Goal: Task Accomplishment & Management: Use online tool/utility

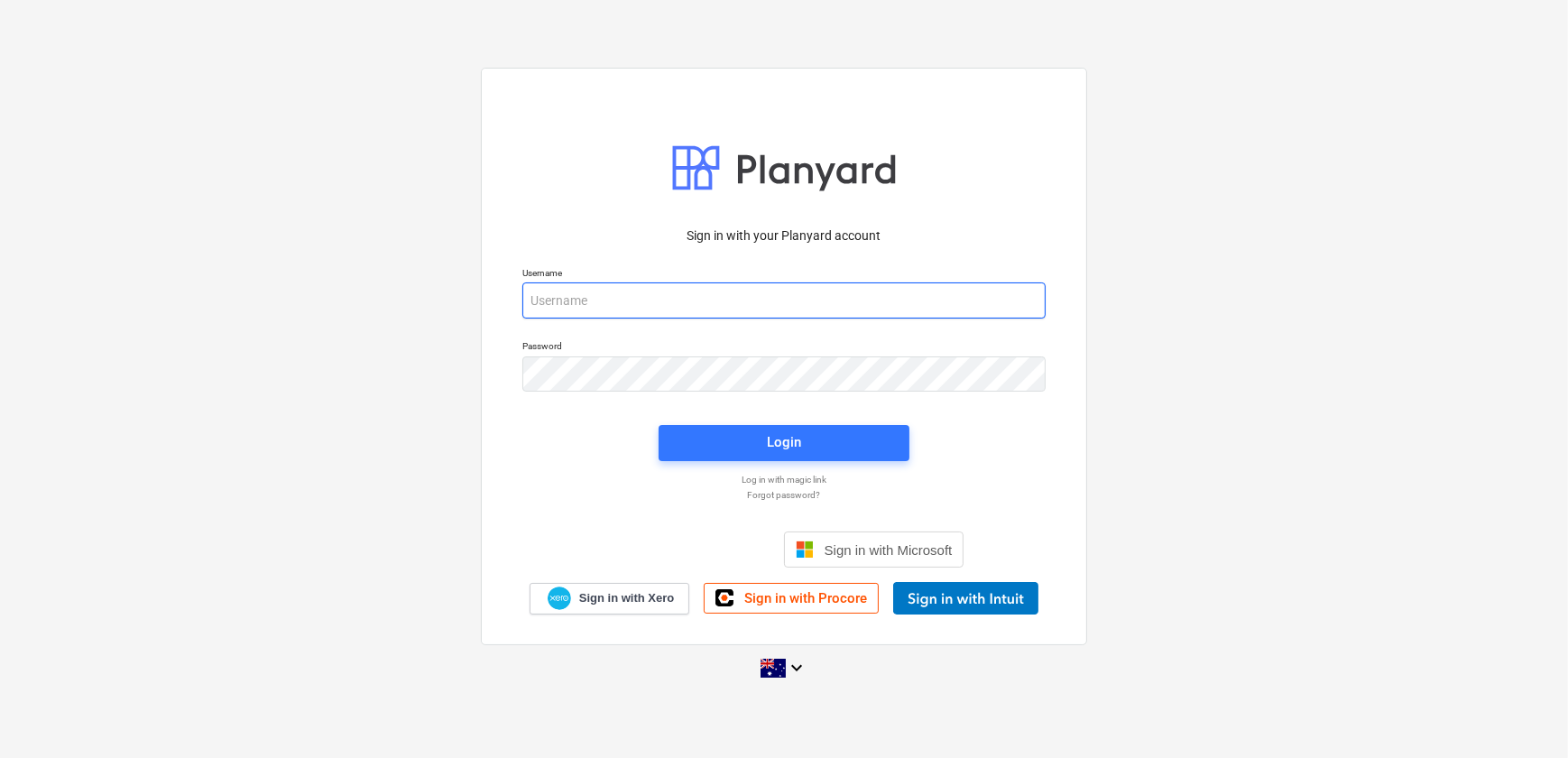
type input "[EMAIL_ADDRESS][PERSON_NAME][DOMAIN_NAME]"
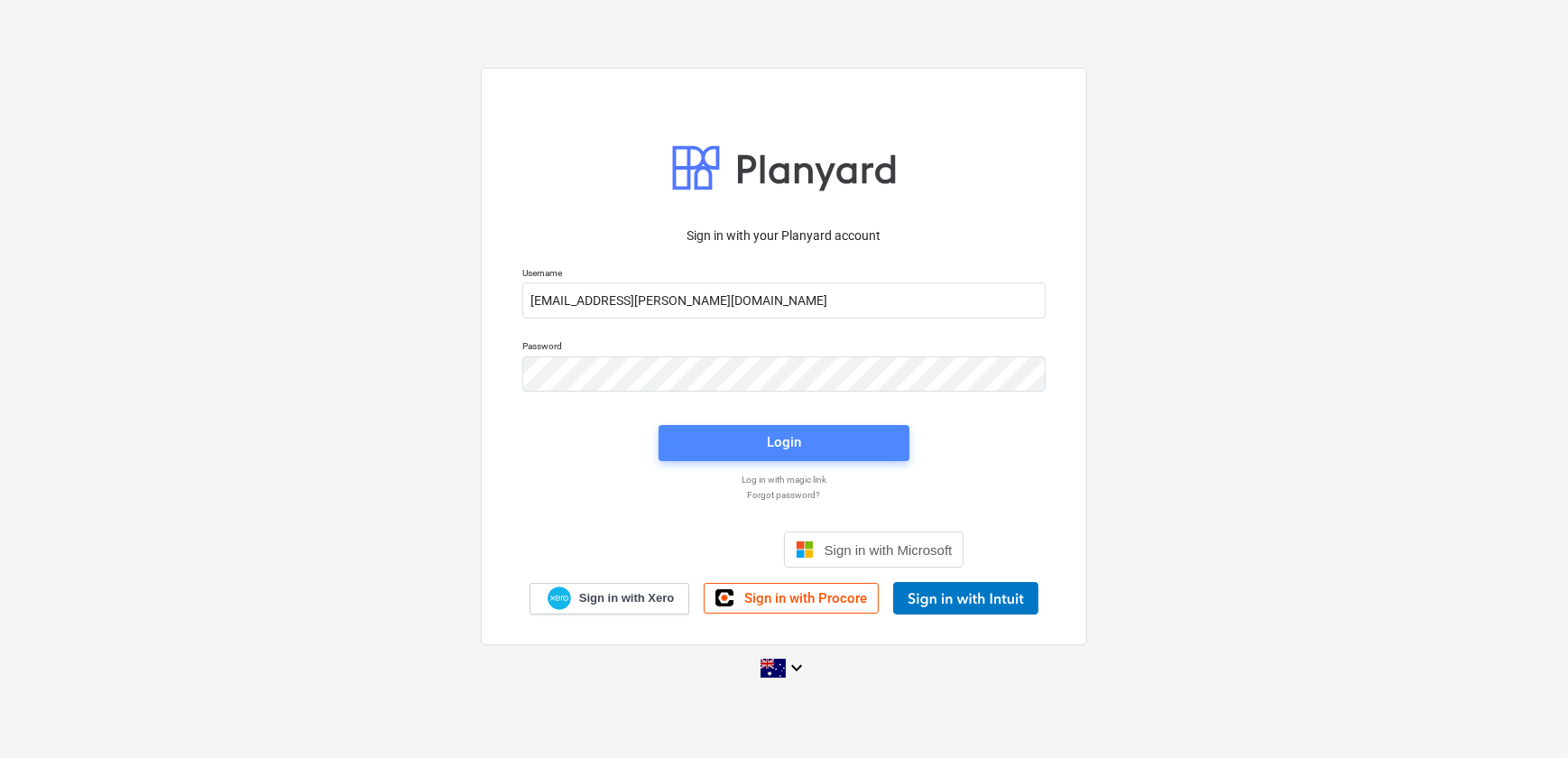
click at [776, 448] on div "Login" at bounding box center [784, 441] width 34 height 23
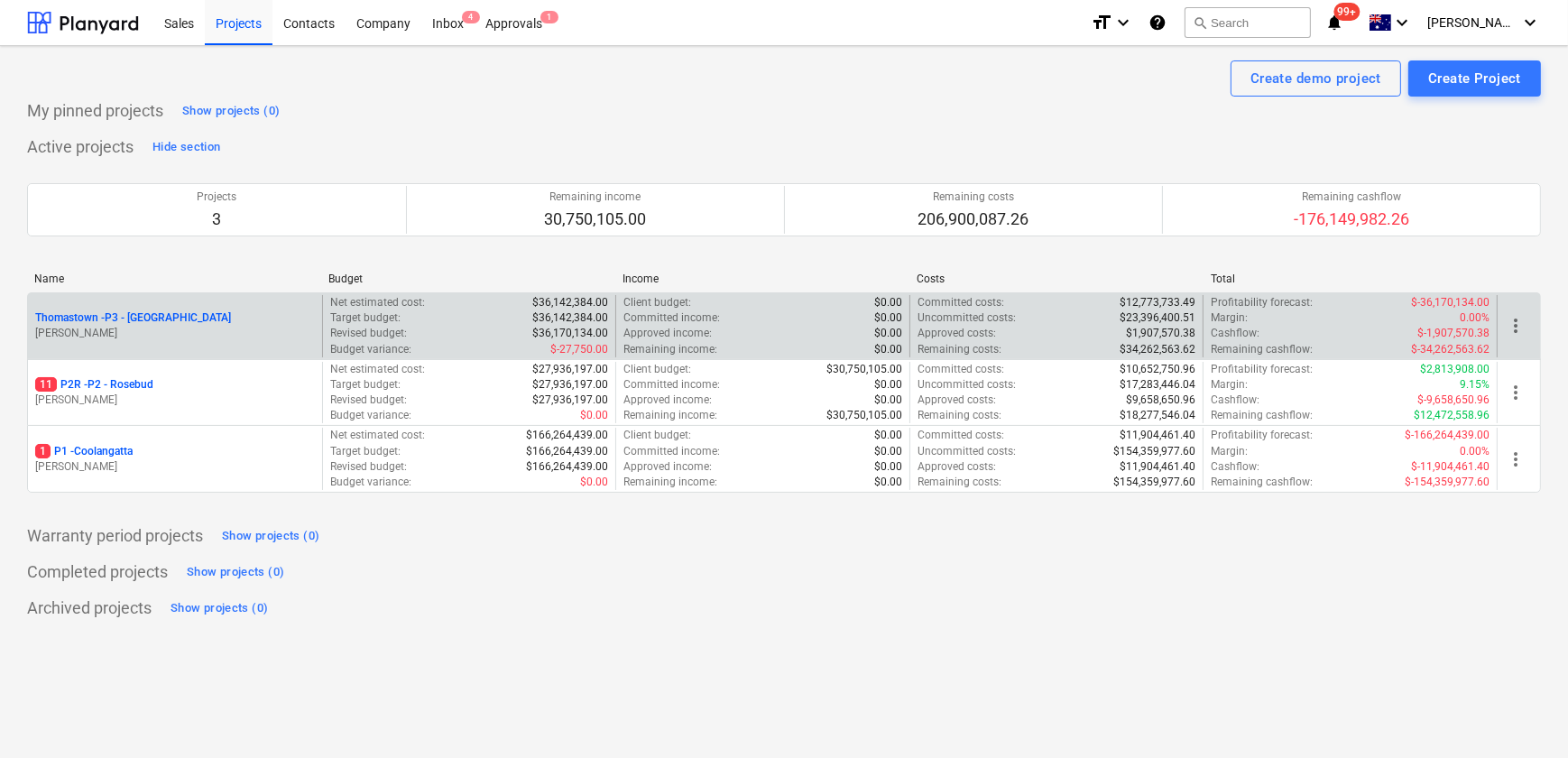
click at [123, 322] on p "Thomastown - P3 - [GEOGRAPHIC_DATA]" at bounding box center [133, 318] width 196 height 16
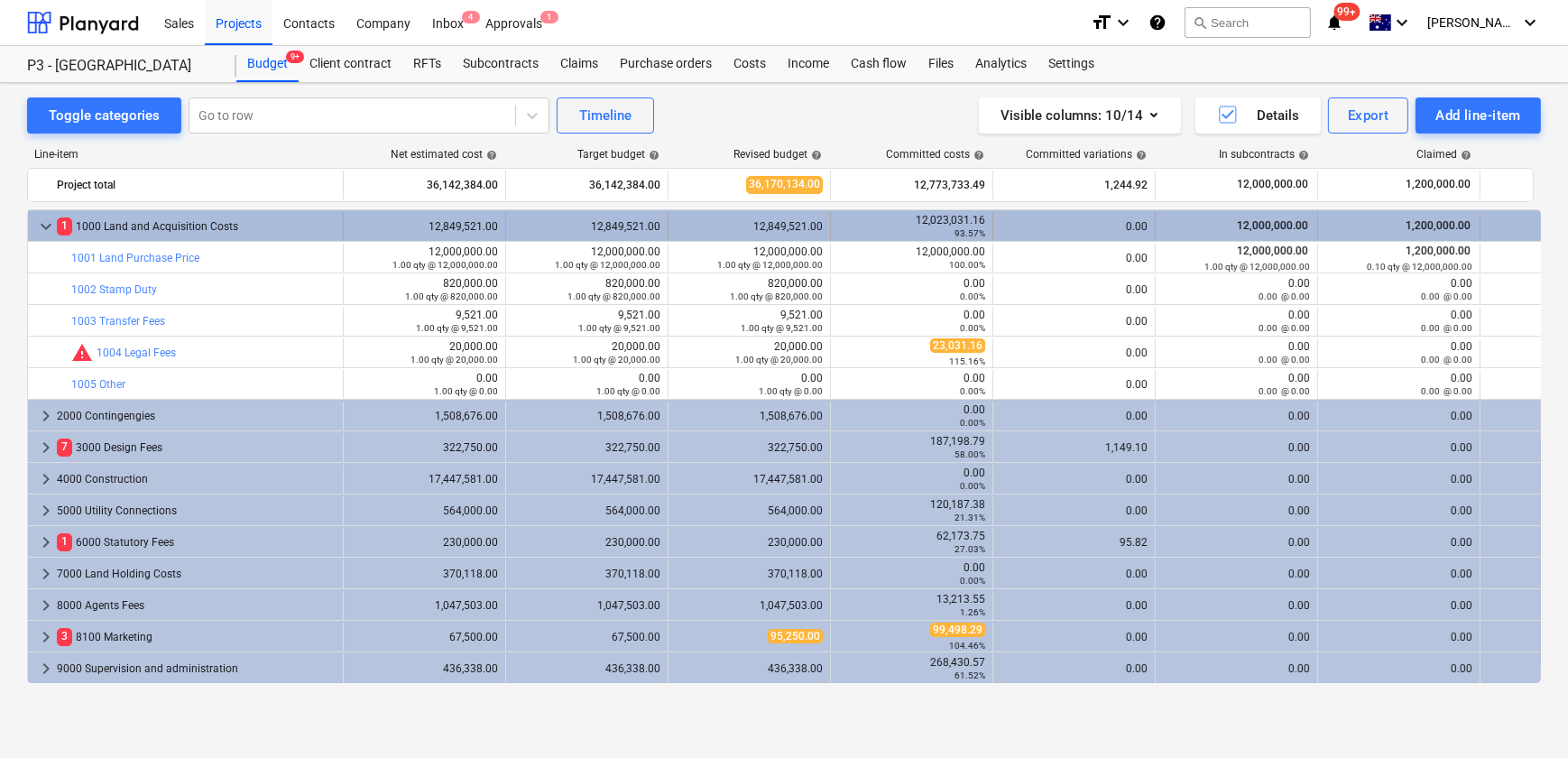
click at [938, 219] on div "12,023,031.16 93.57%" at bounding box center [911, 226] width 147 height 25
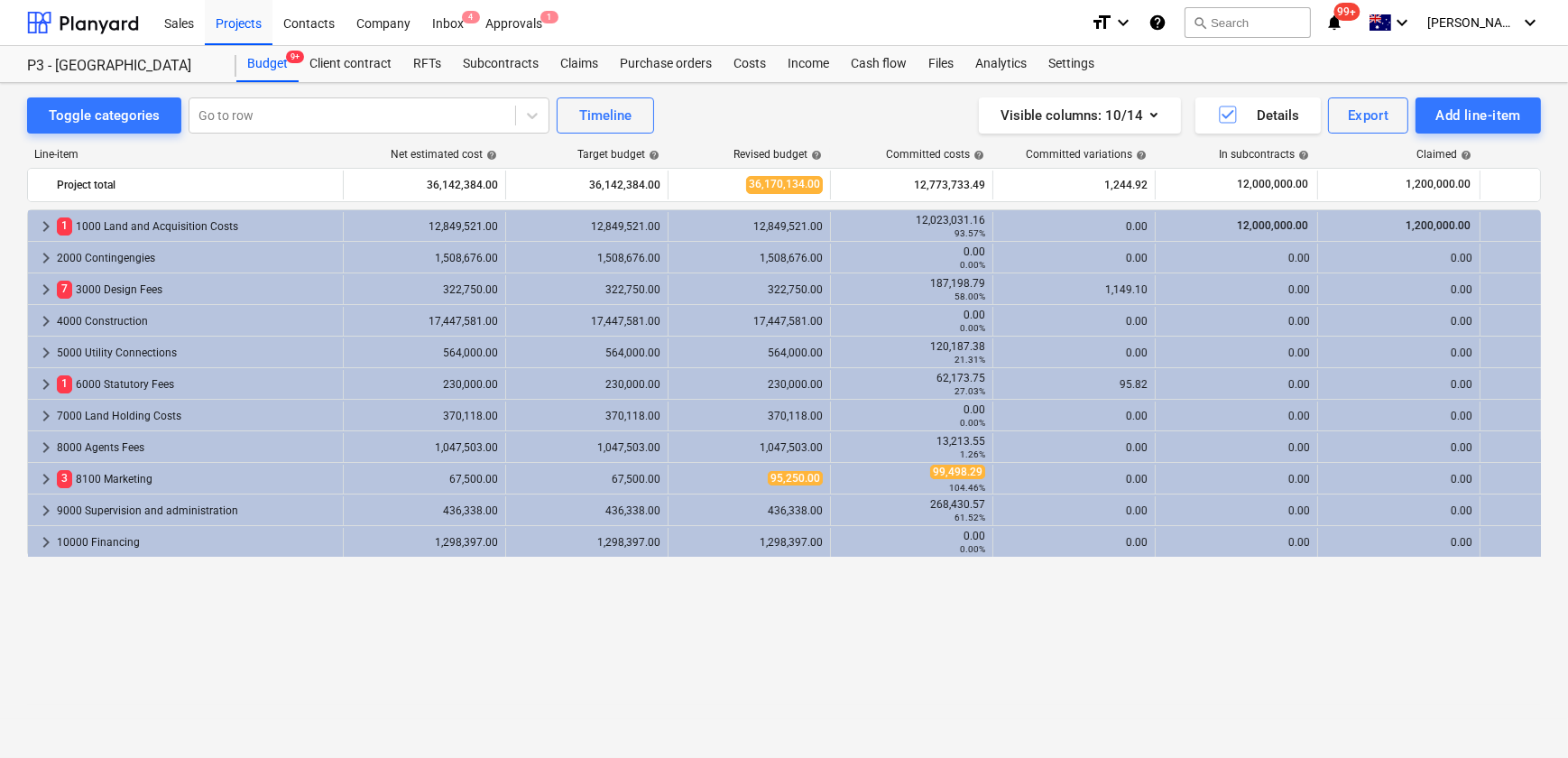
click at [938, 219] on div "12,023,031.16 93.57%" at bounding box center [911, 226] width 147 height 25
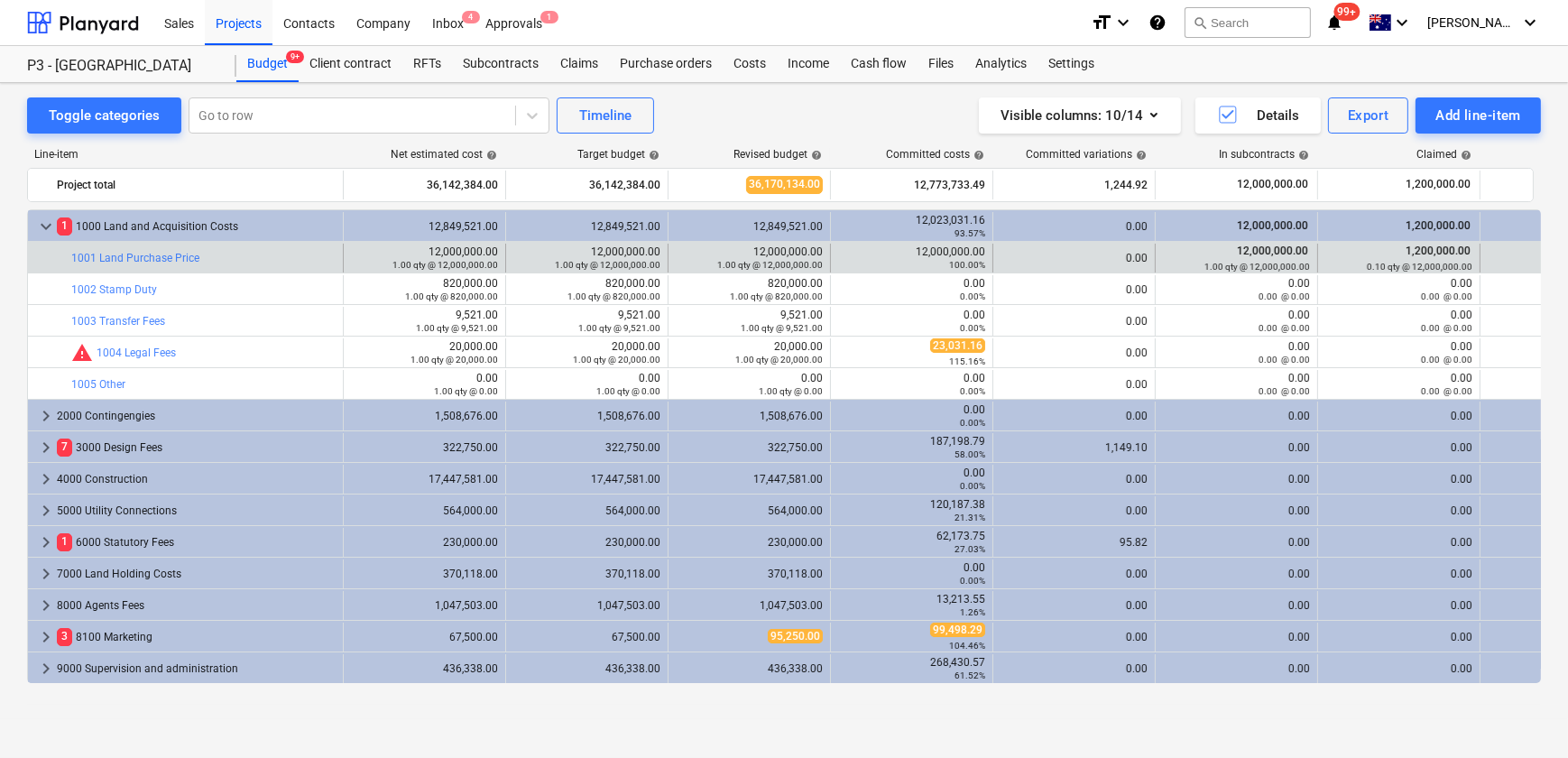
click at [937, 248] on div "12,000,000.00 100.00%" at bounding box center [911, 257] width 147 height 25
click at [151, 255] on link "1001 Land Purchase Price" at bounding box center [135, 258] width 129 height 13
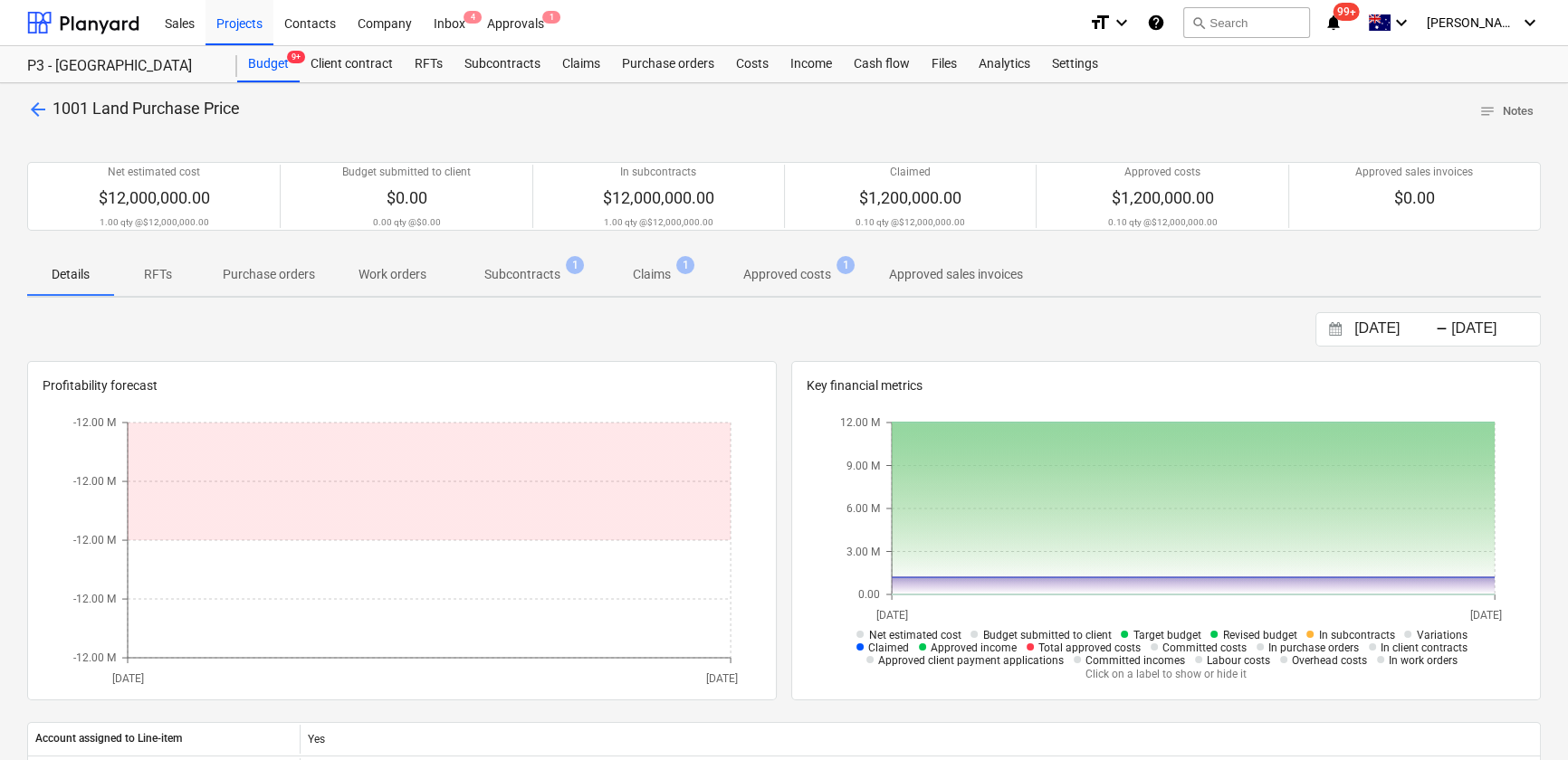
click at [647, 279] on p "Claims" at bounding box center [652, 275] width 38 height 19
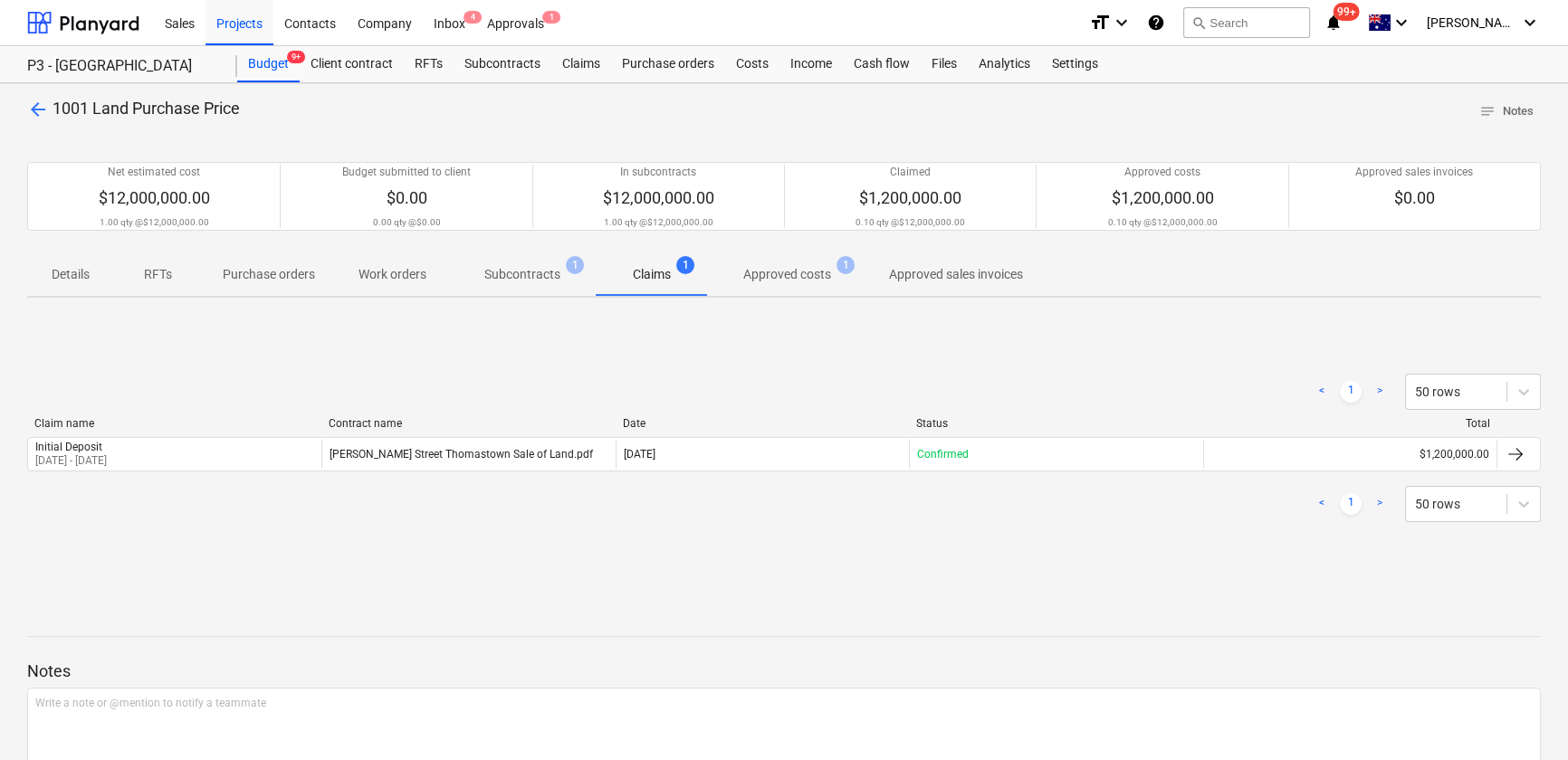
click at [774, 282] on p "Approved costs" at bounding box center [787, 275] width 88 height 19
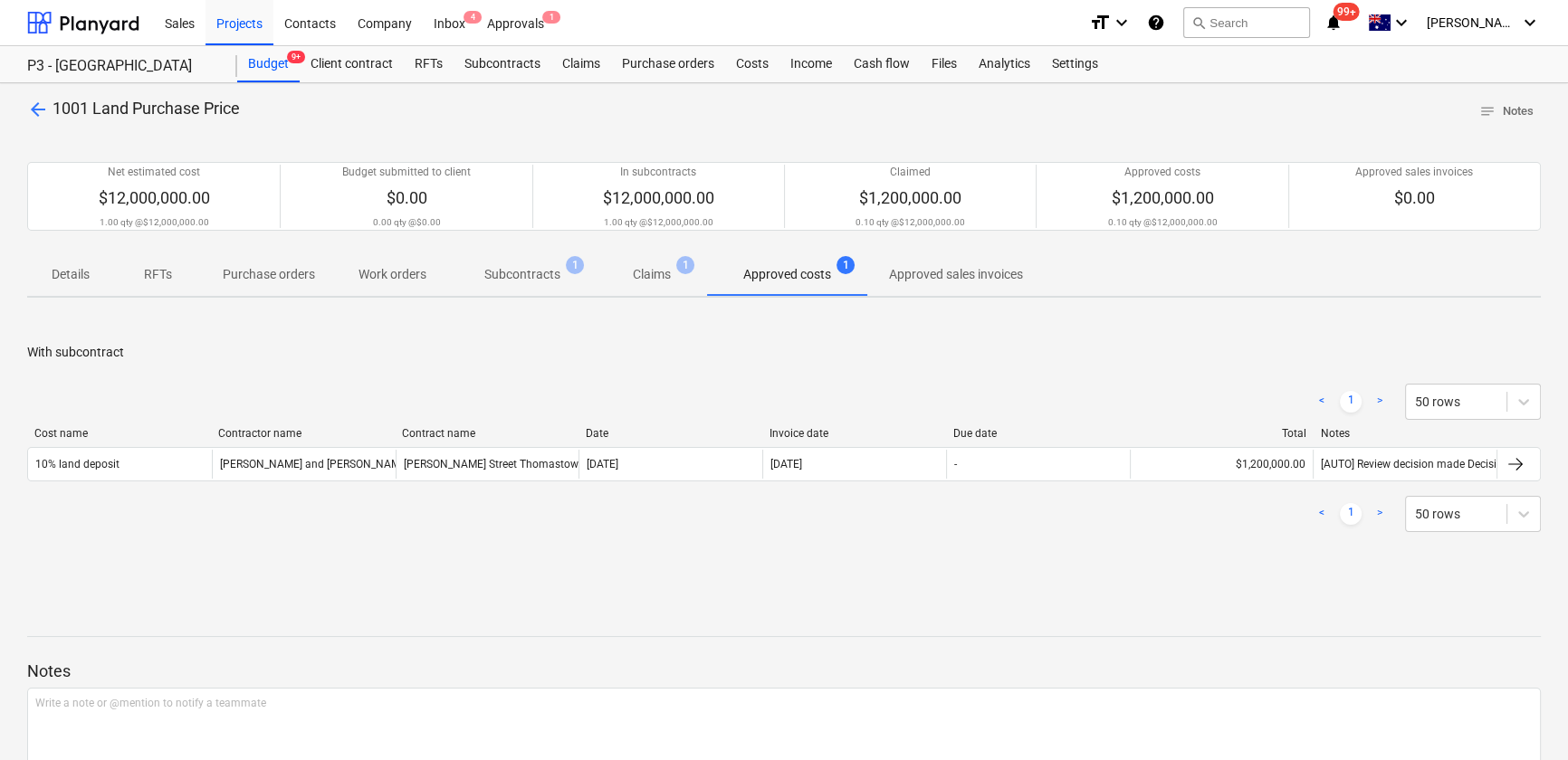
click at [516, 280] on p "Subcontracts" at bounding box center [523, 275] width 76 height 19
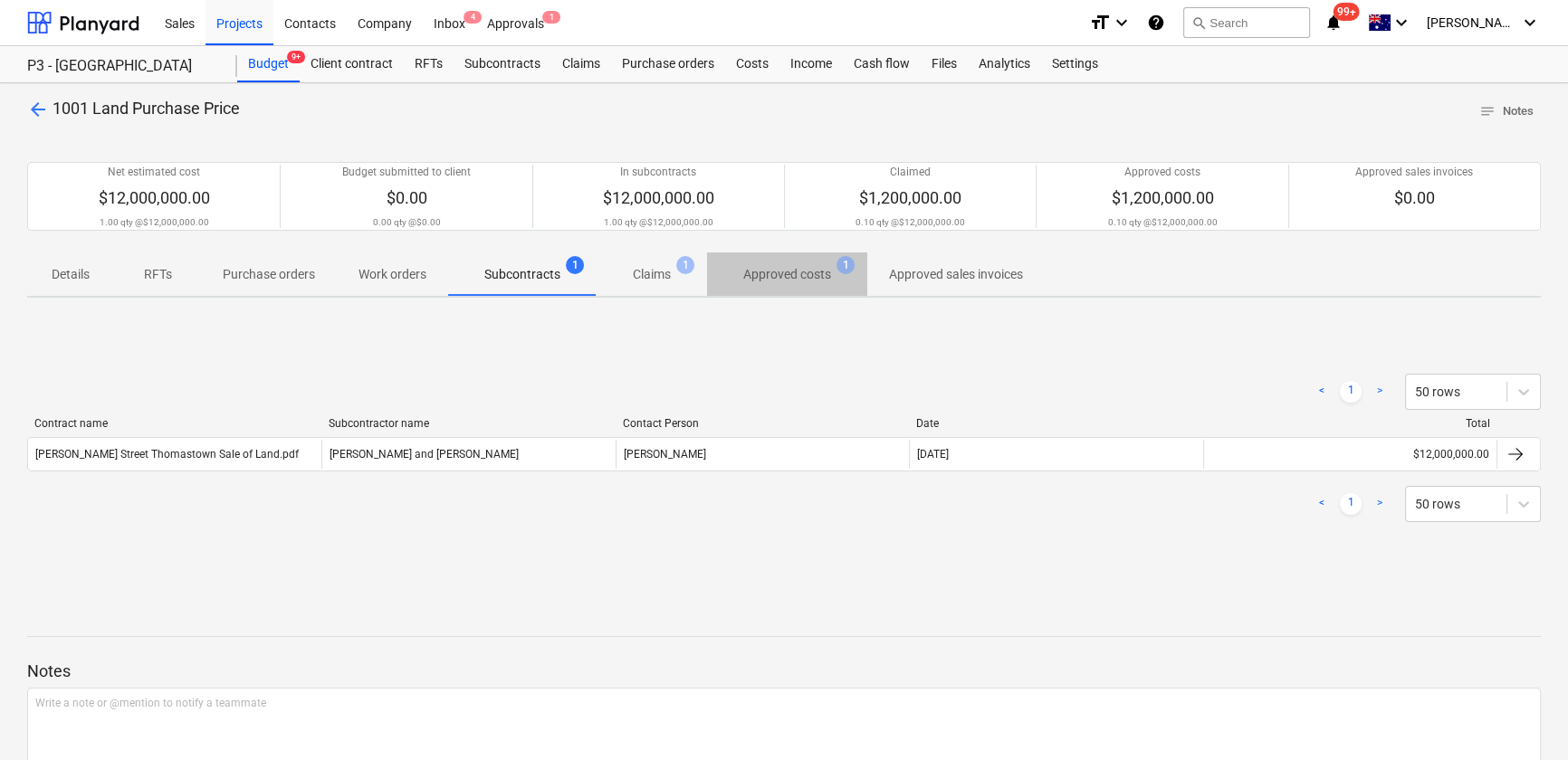
click at [781, 278] on p "Approved costs" at bounding box center [787, 275] width 88 height 19
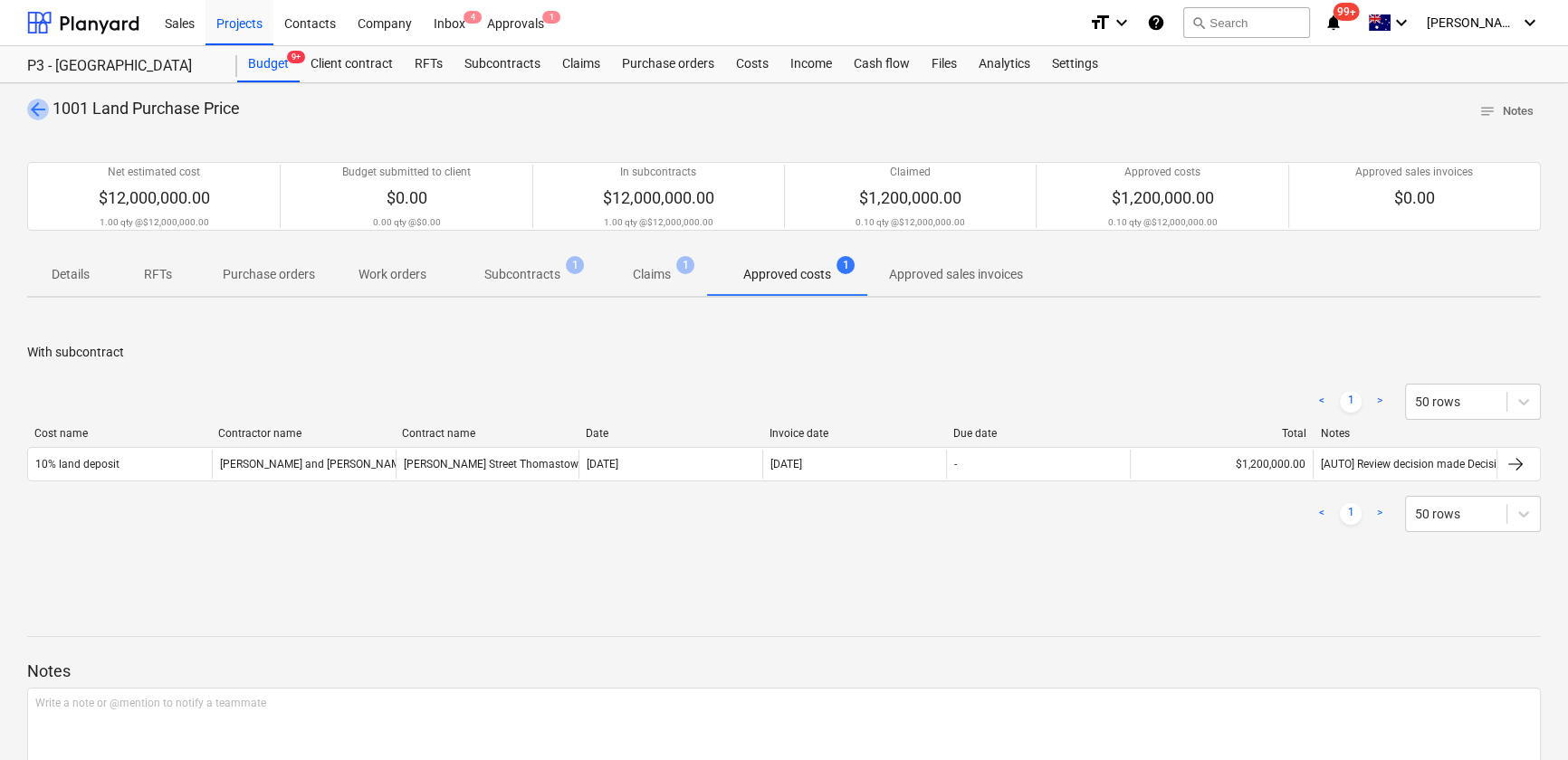
click at [29, 110] on span "arrow_back" at bounding box center [37, 109] width 21 height 21
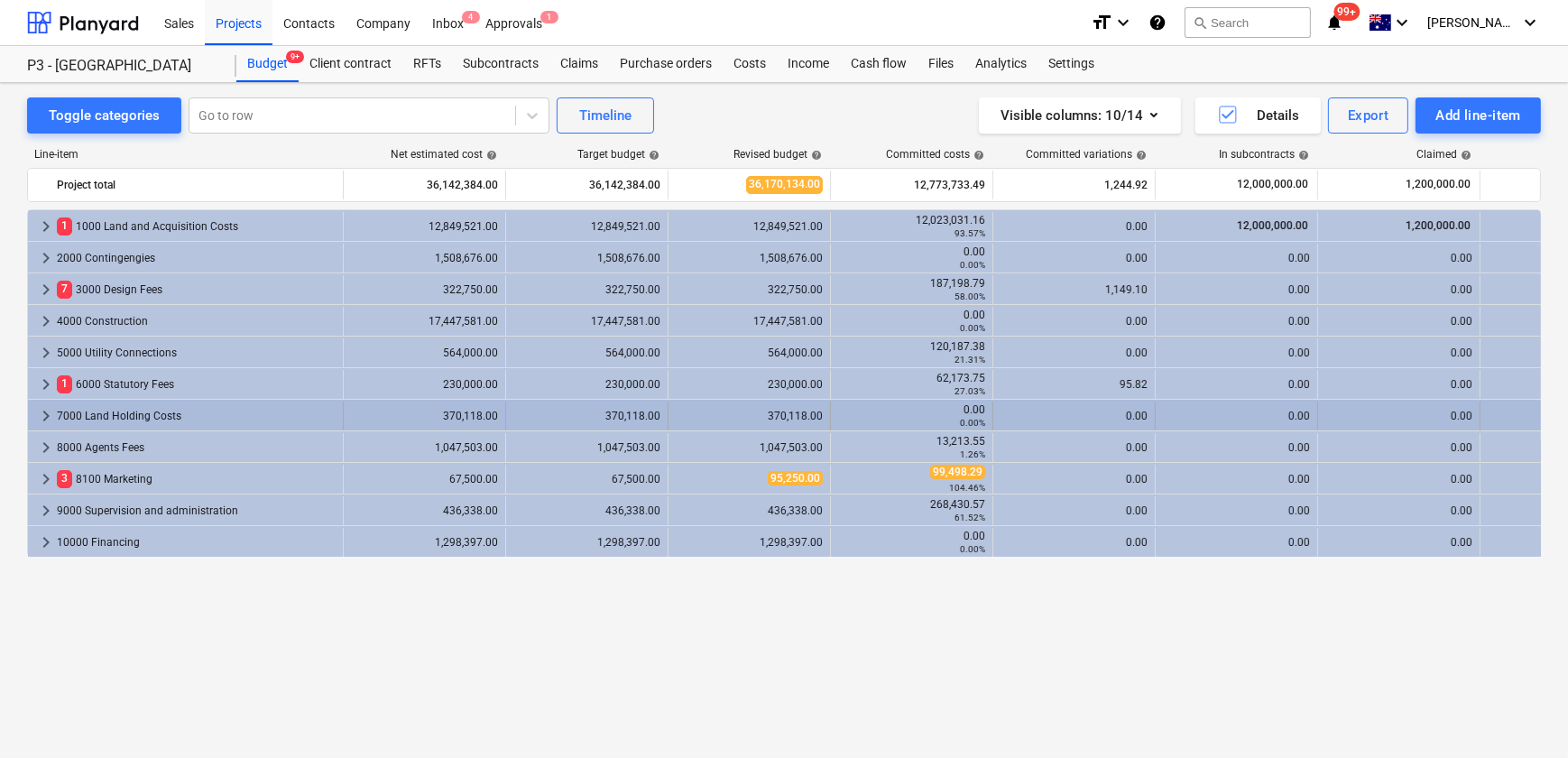
click at [45, 415] on span "keyboard_arrow_right" at bounding box center [45, 416] width 21 height 21
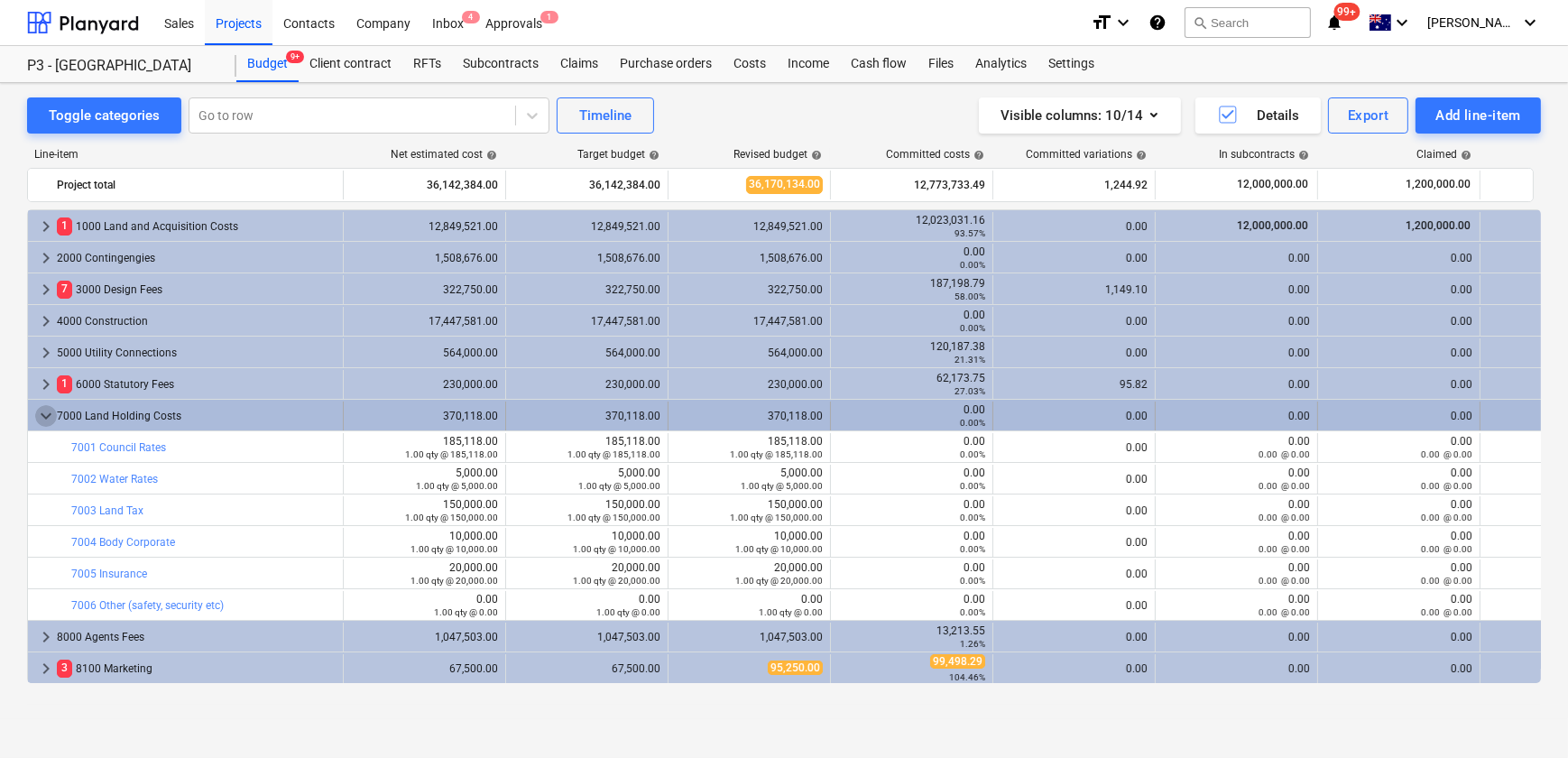
click at [43, 414] on span "keyboard_arrow_down" at bounding box center [45, 416] width 21 height 21
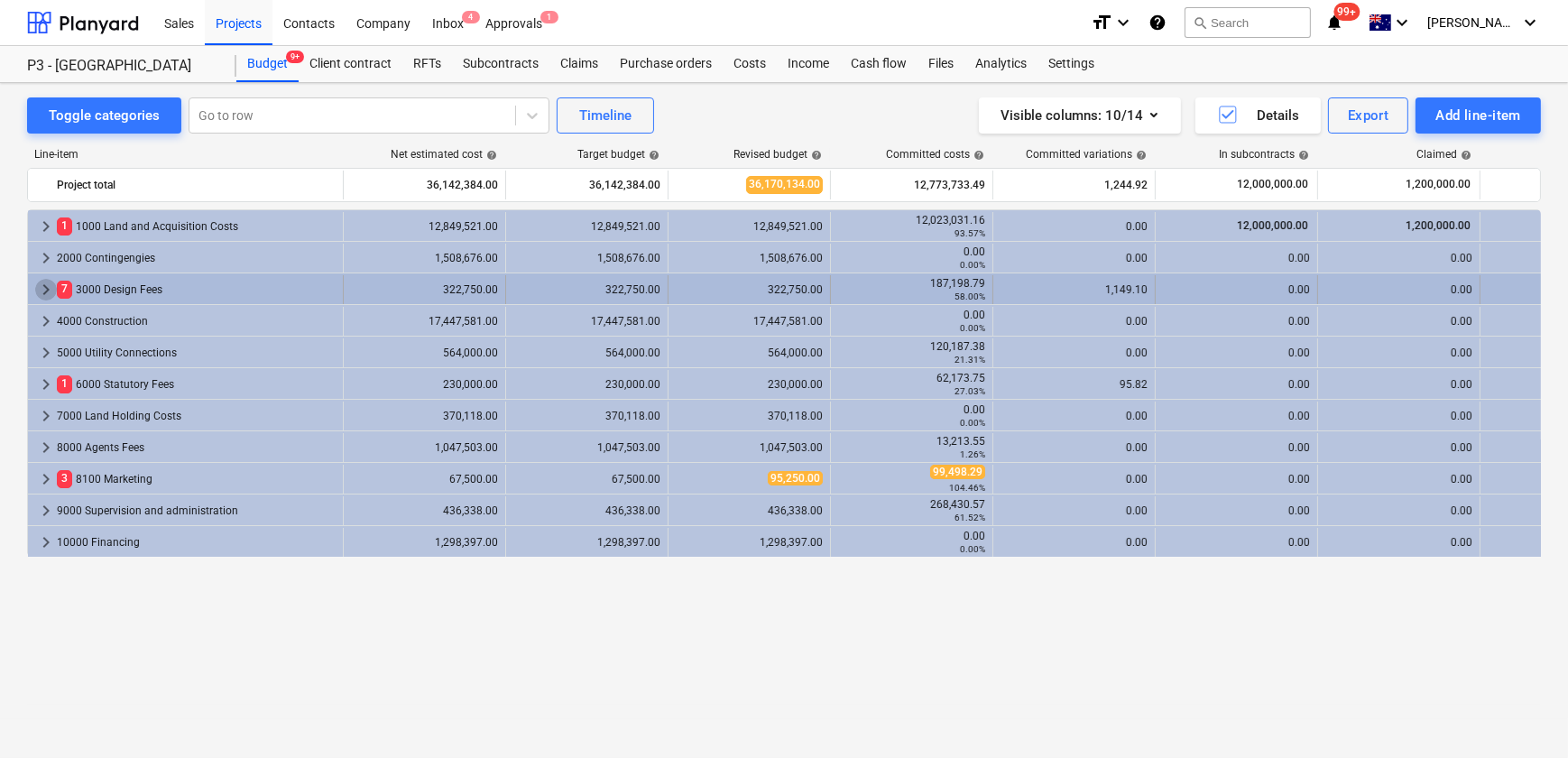
click at [44, 289] on span "keyboard_arrow_right" at bounding box center [45, 289] width 21 height 21
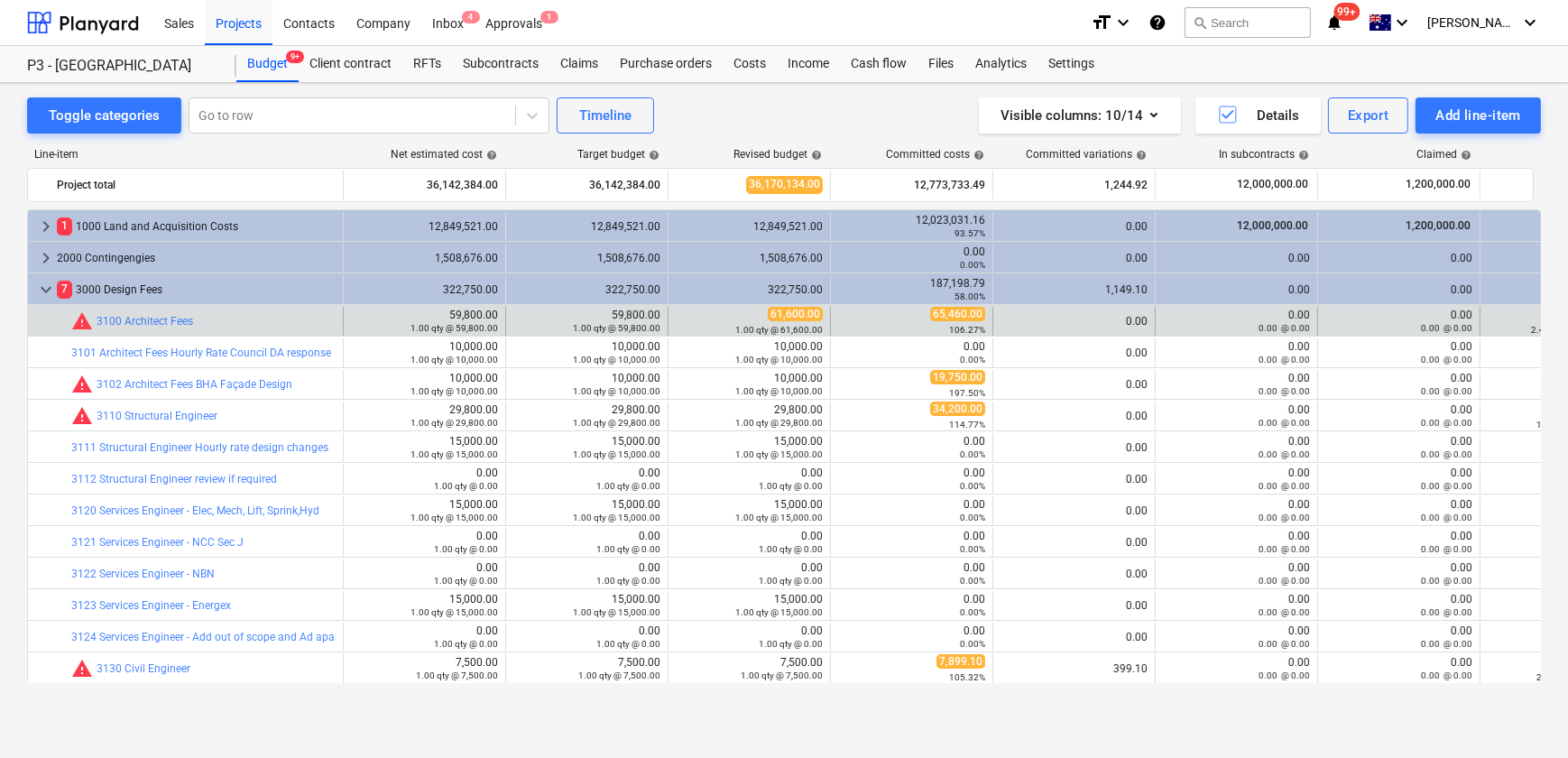
scroll to position [68, 0]
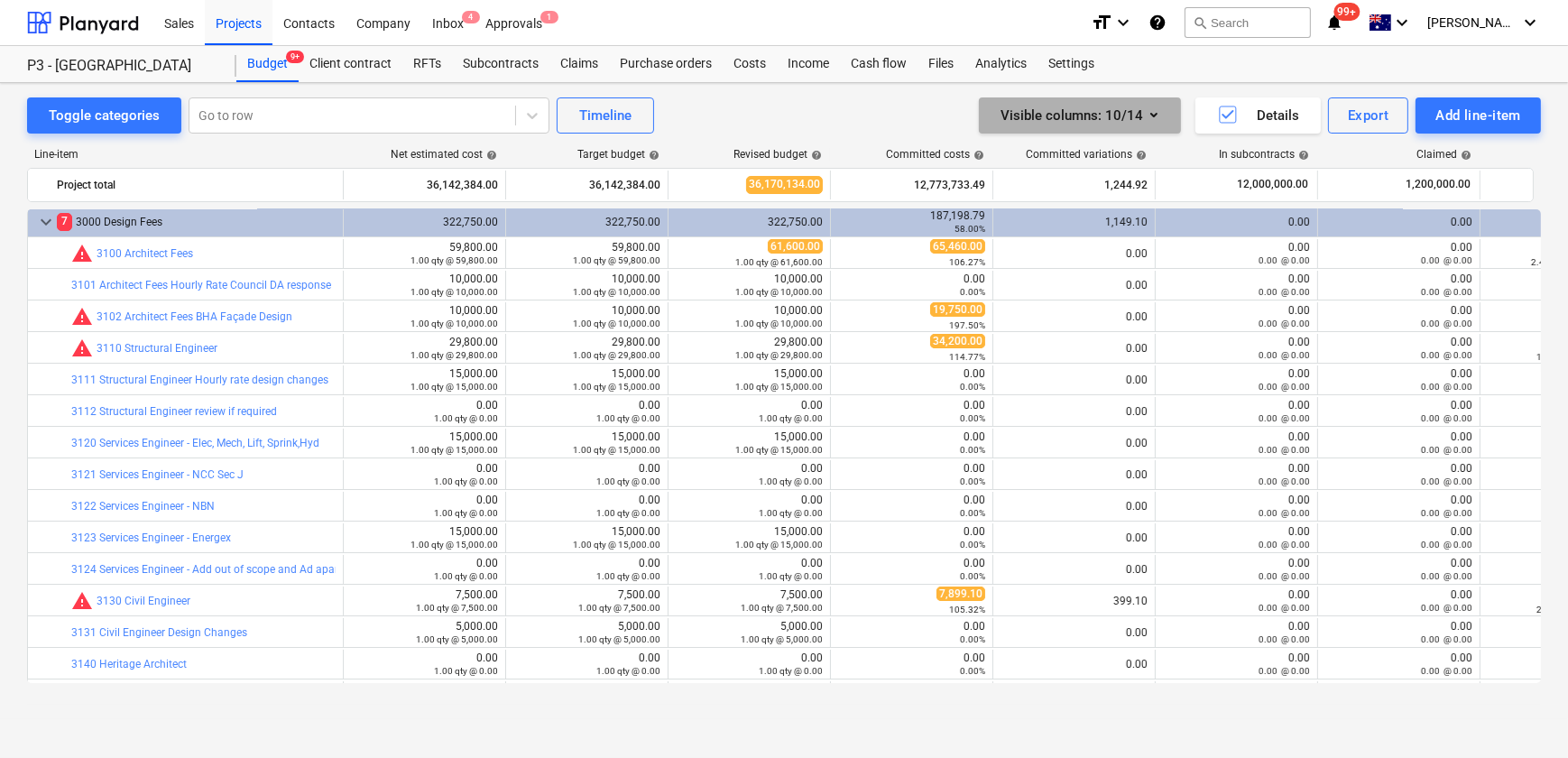
click at [1158, 118] on icon "button" at bounding box center [1154, 114] width 21 height 21
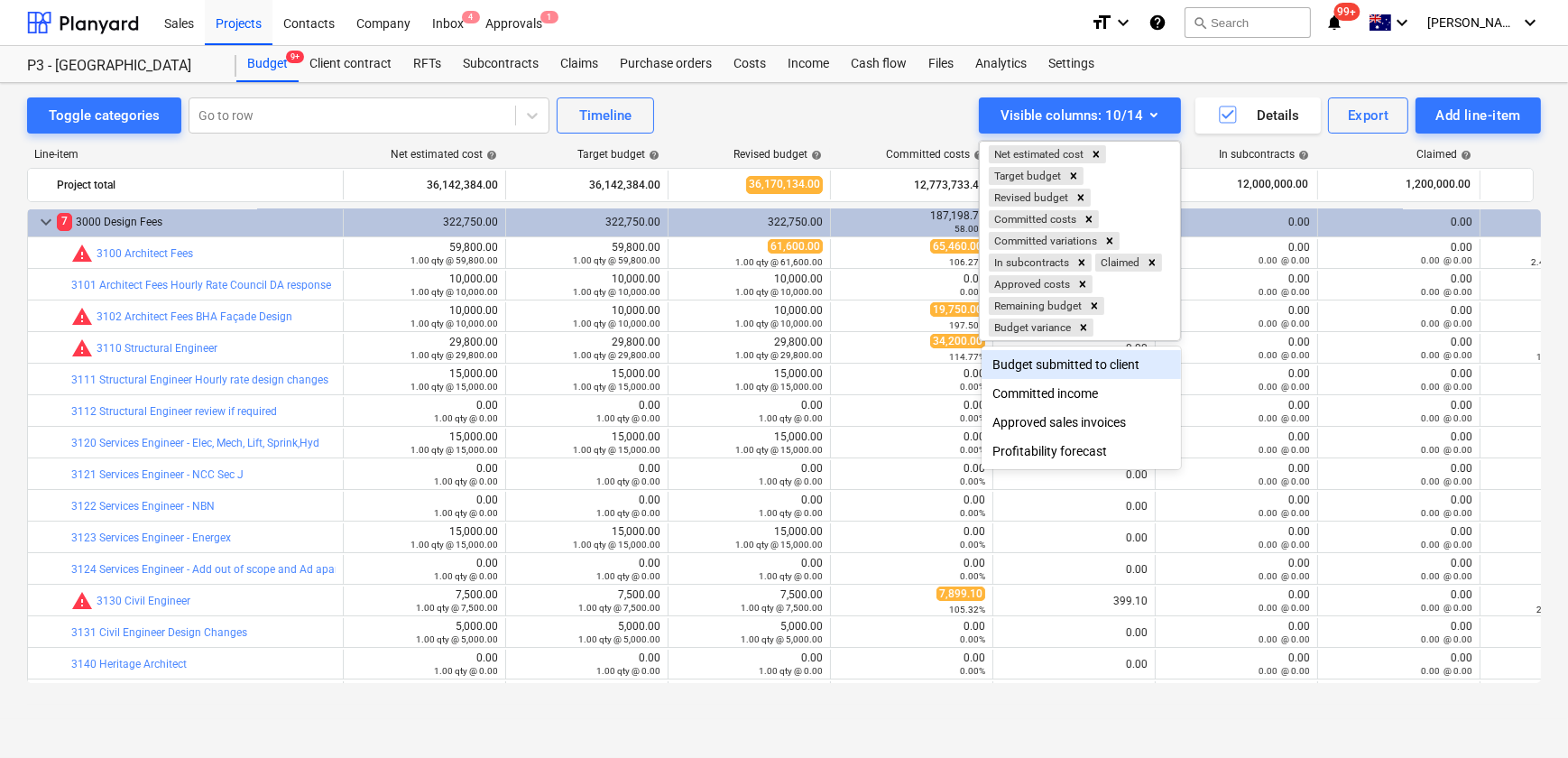
click at [802, 111] on div at bounding box center [784, 379] width 1568 height 758
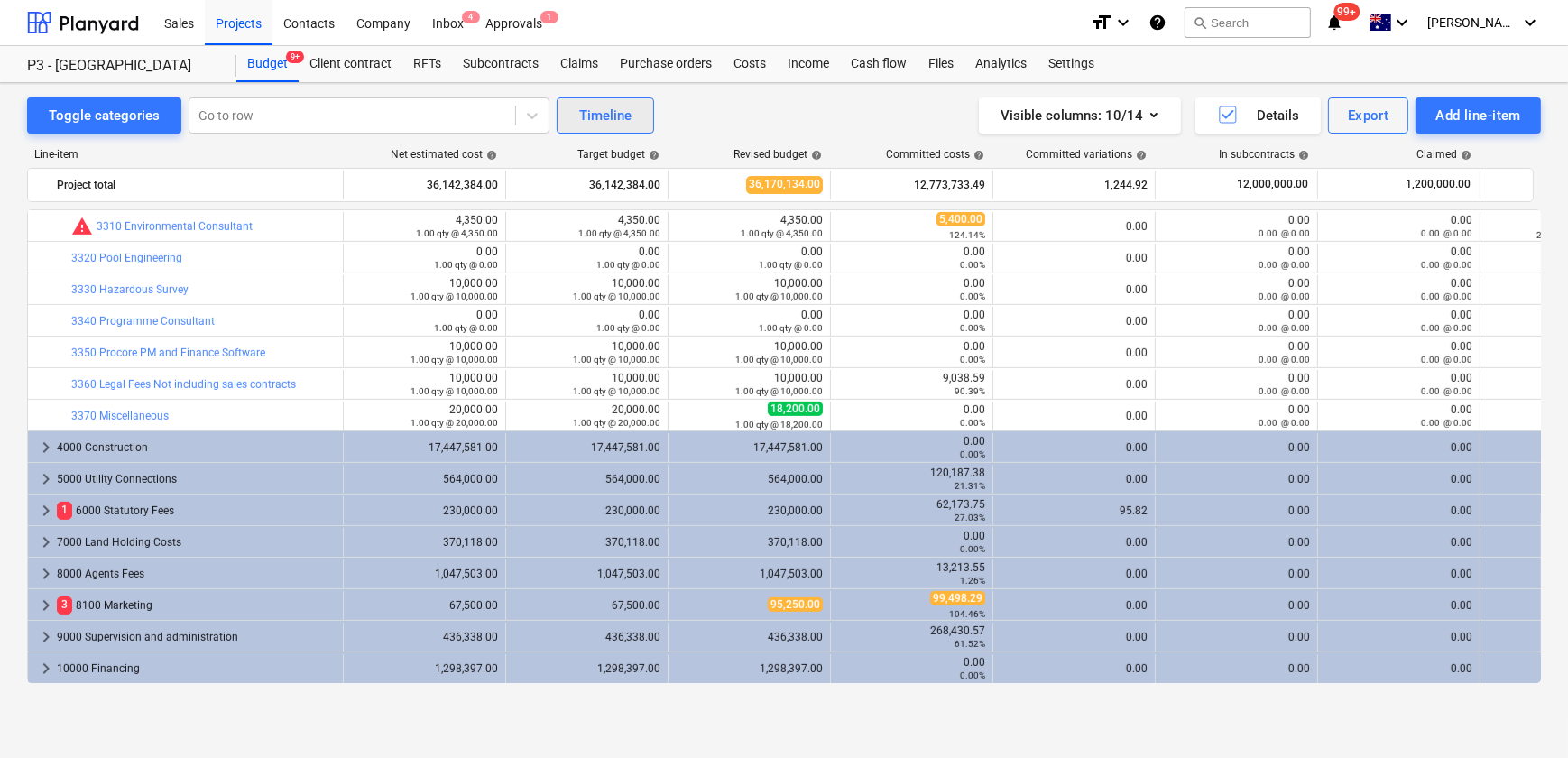
scroll to position [424, 0]
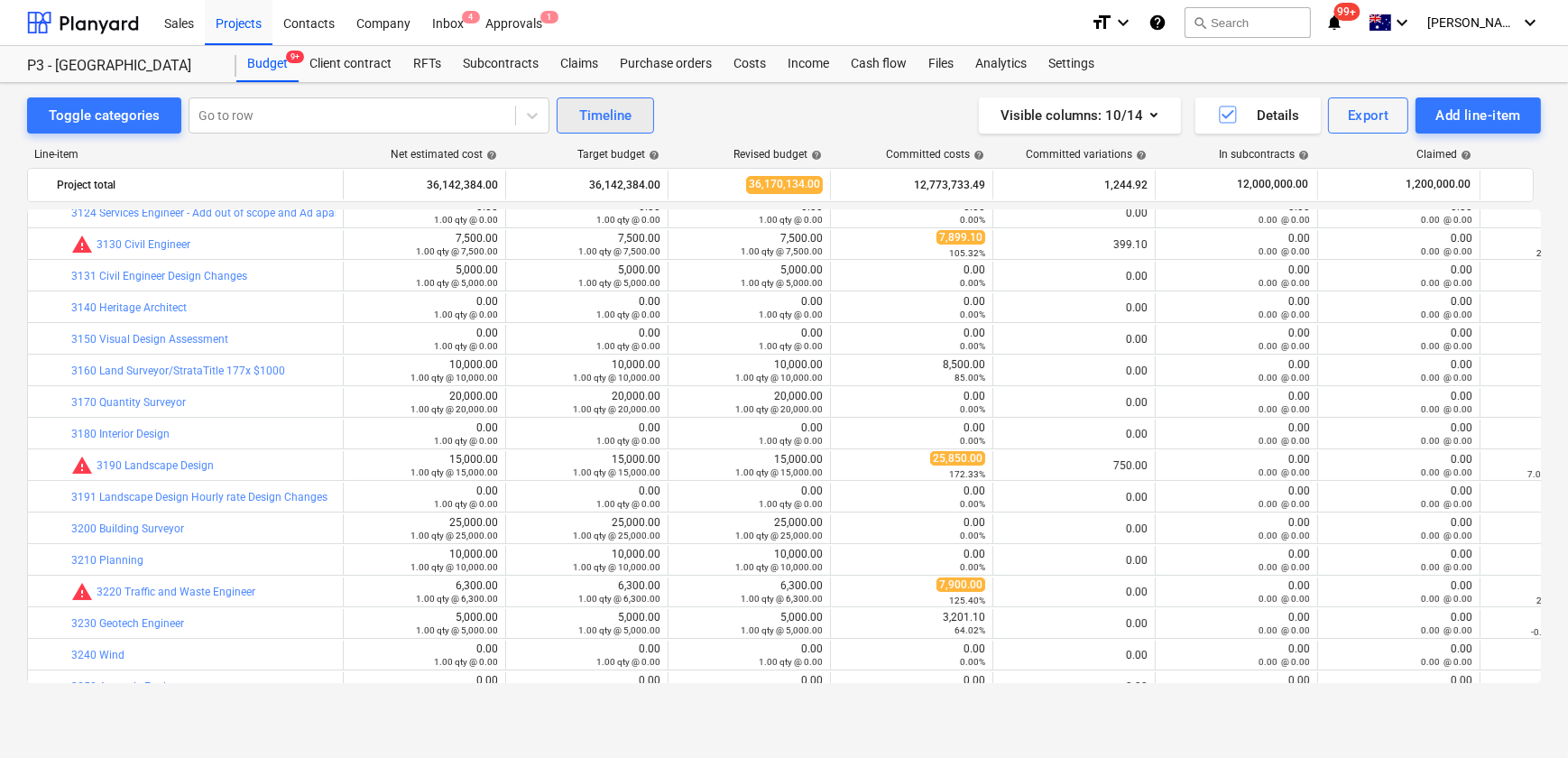
click at [614, 122] on div "Timeline" at bounding box center [605, 115] width 53 height 23
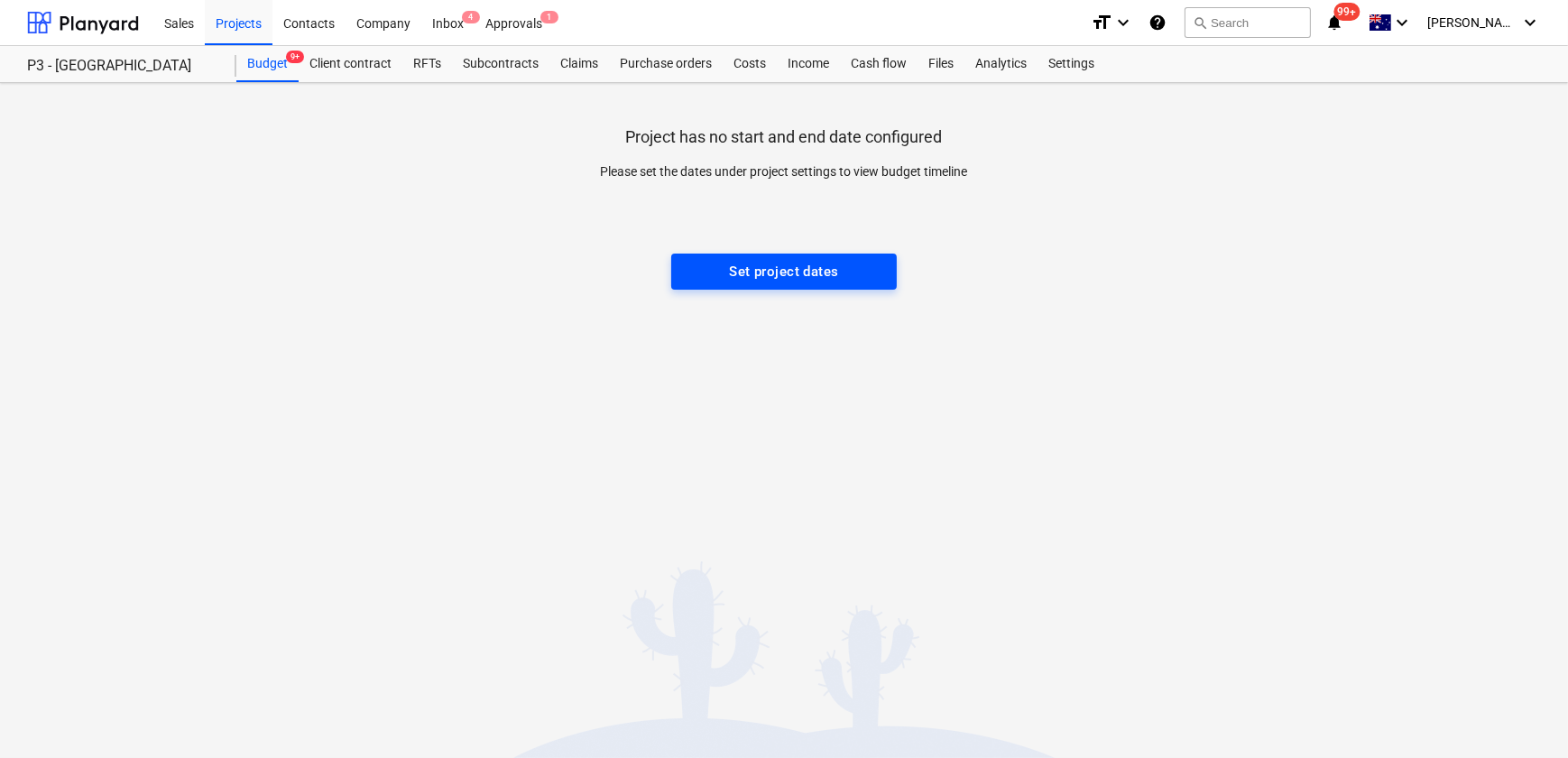
click at [757, 269] on div "Set project dates" at bounding box center [784, 271] width 109 height 23
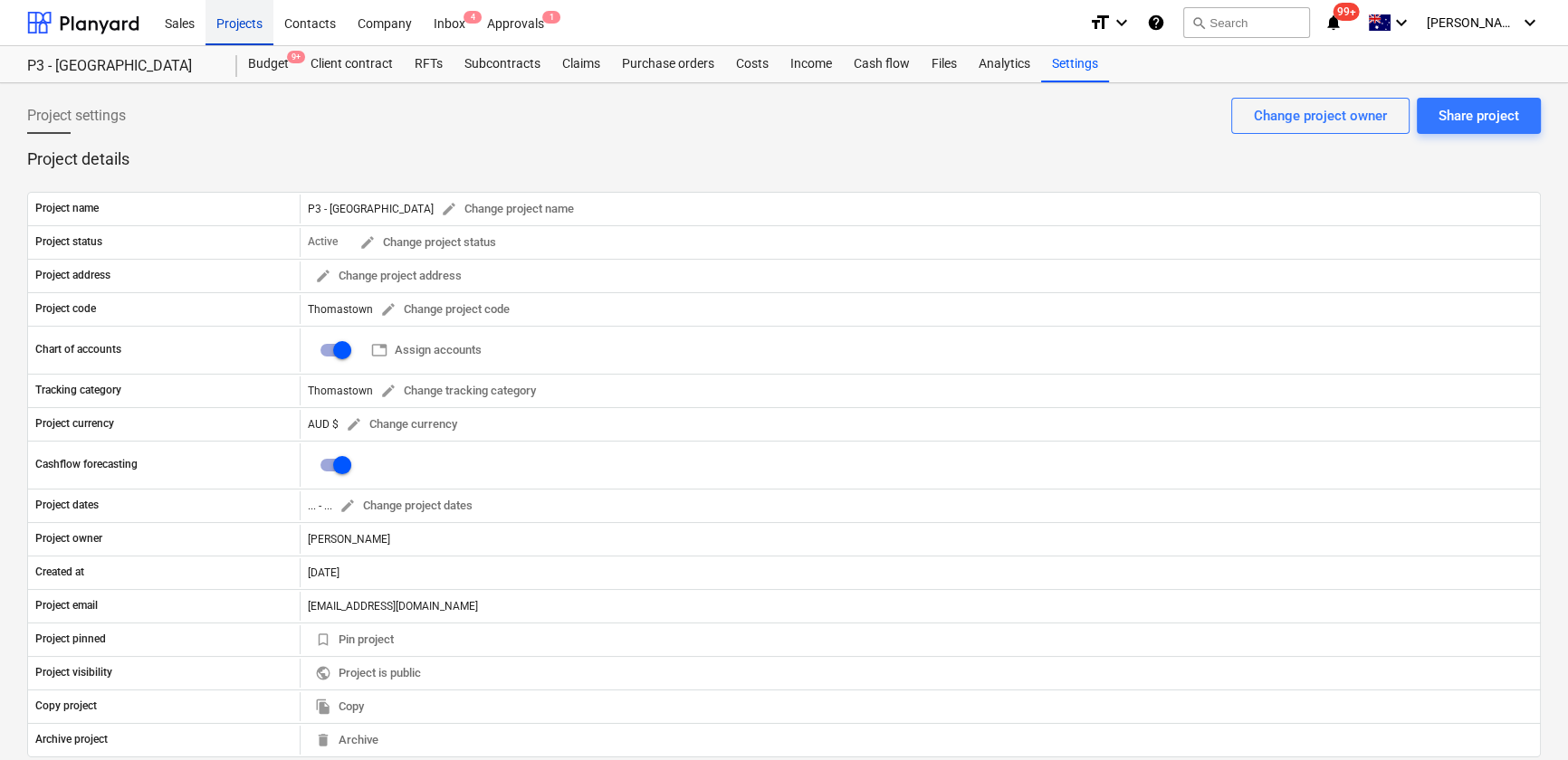
click at [250, 30] on div "Projects" at bounding box center [239, 22] width 68 height 46
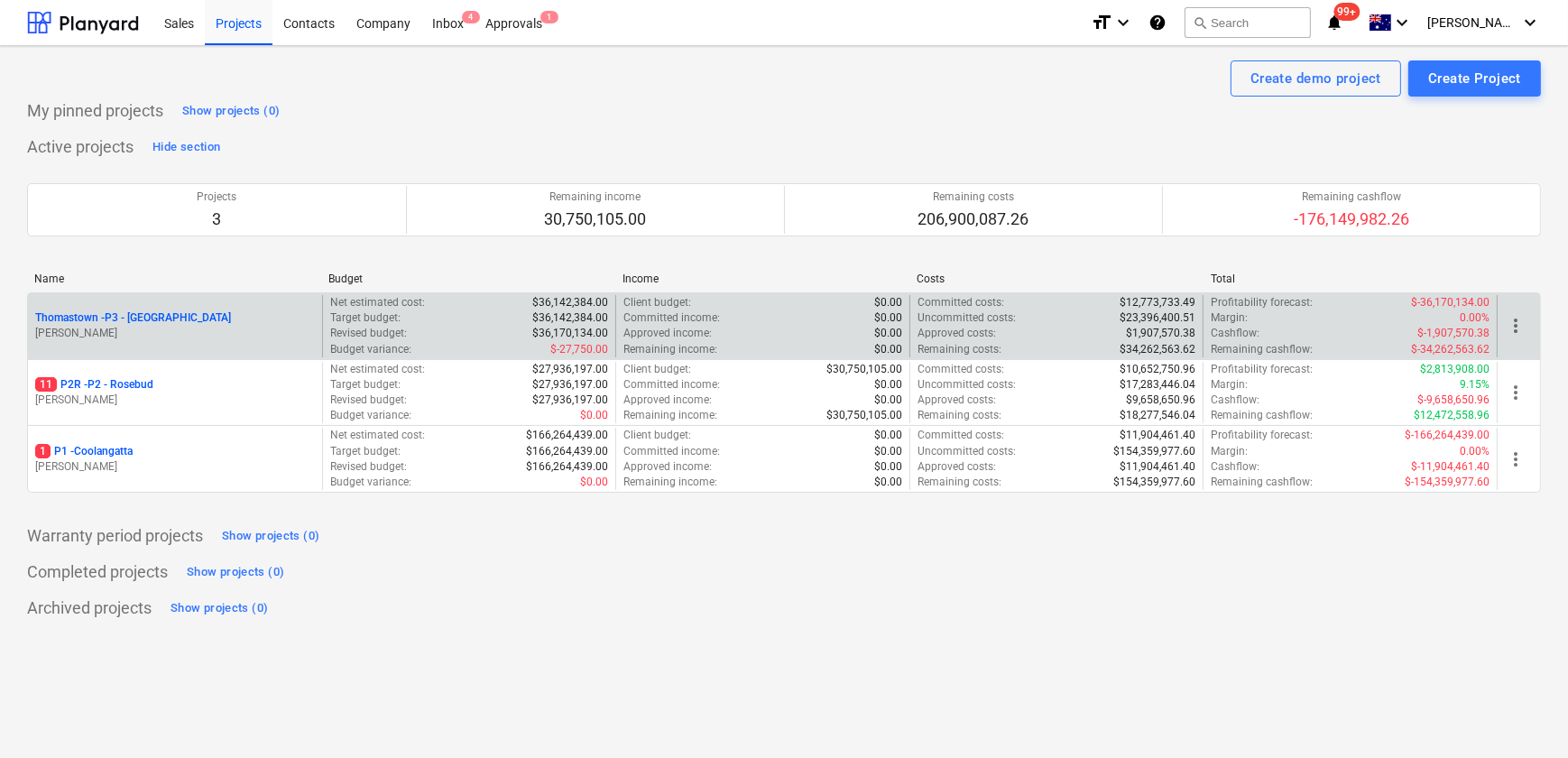
click at [139, 317] on p "Thomastown - P3 - [GEOGRAPHIC_DATA]" at bounding box center [133, 318] width 196 height 16
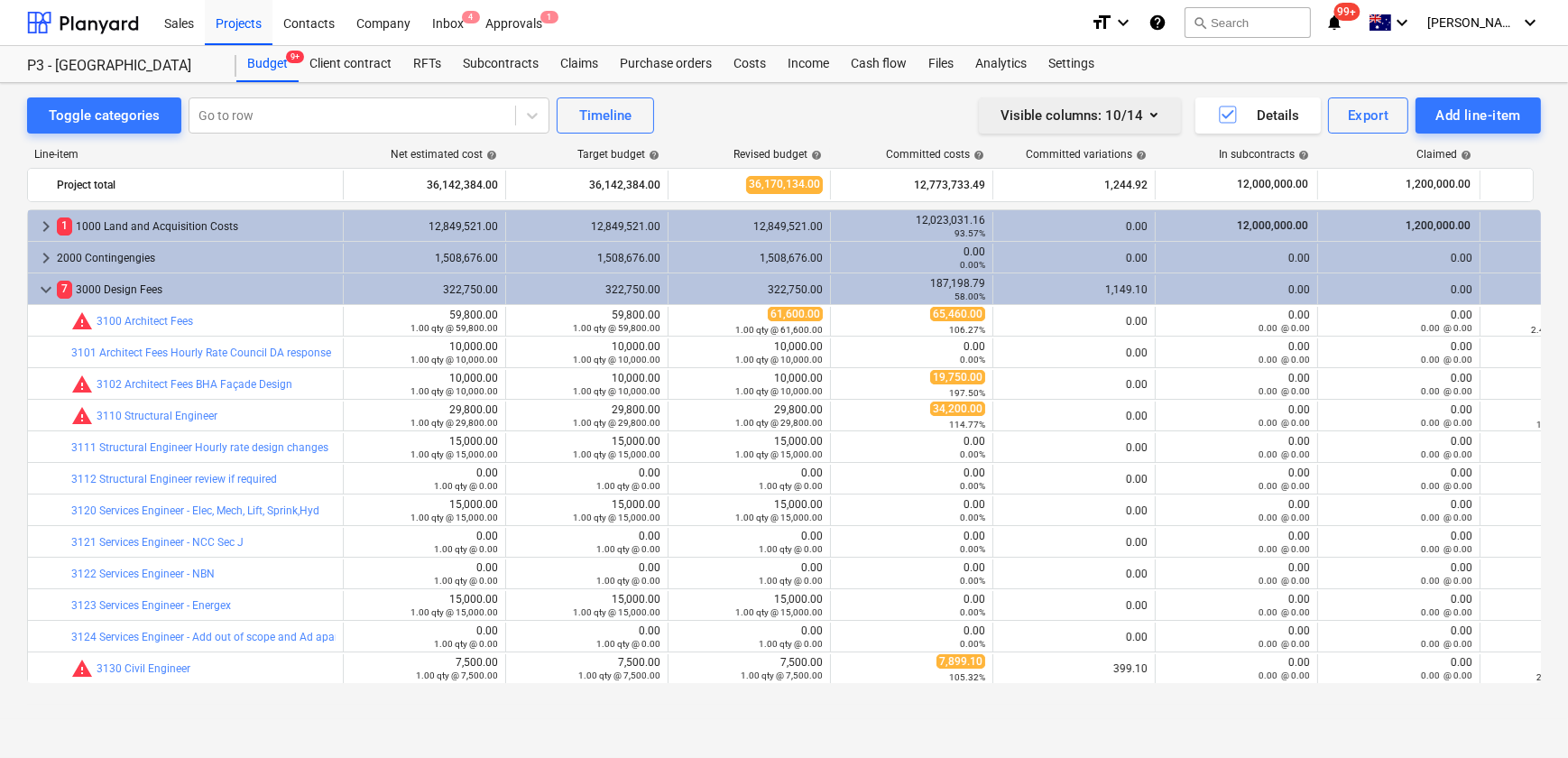
scroll to position [424, 0]
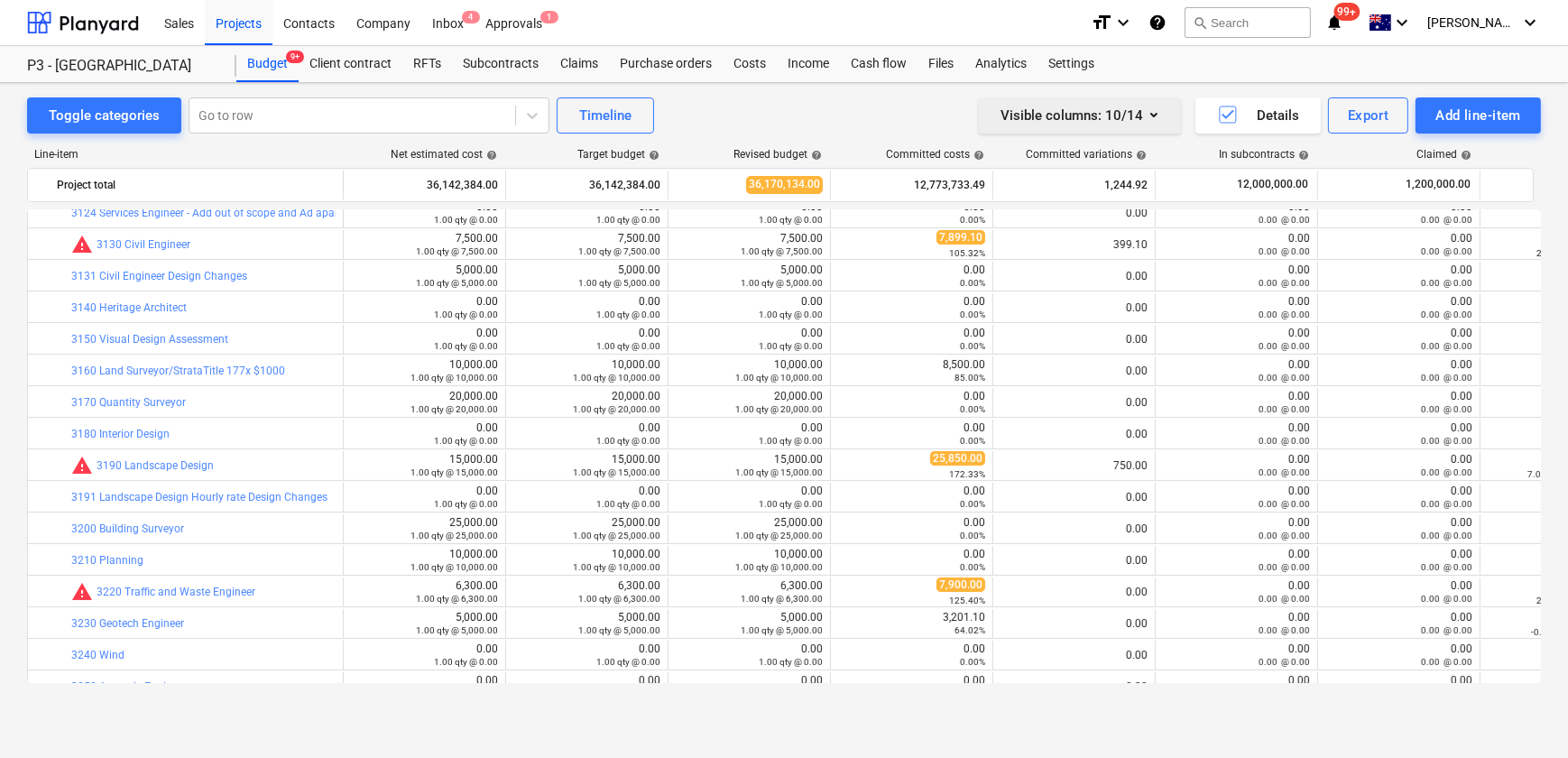
click at [1130, 109] on div "Visible columns : 10/14" at bounding box center [1080, 115] width 159 height 23
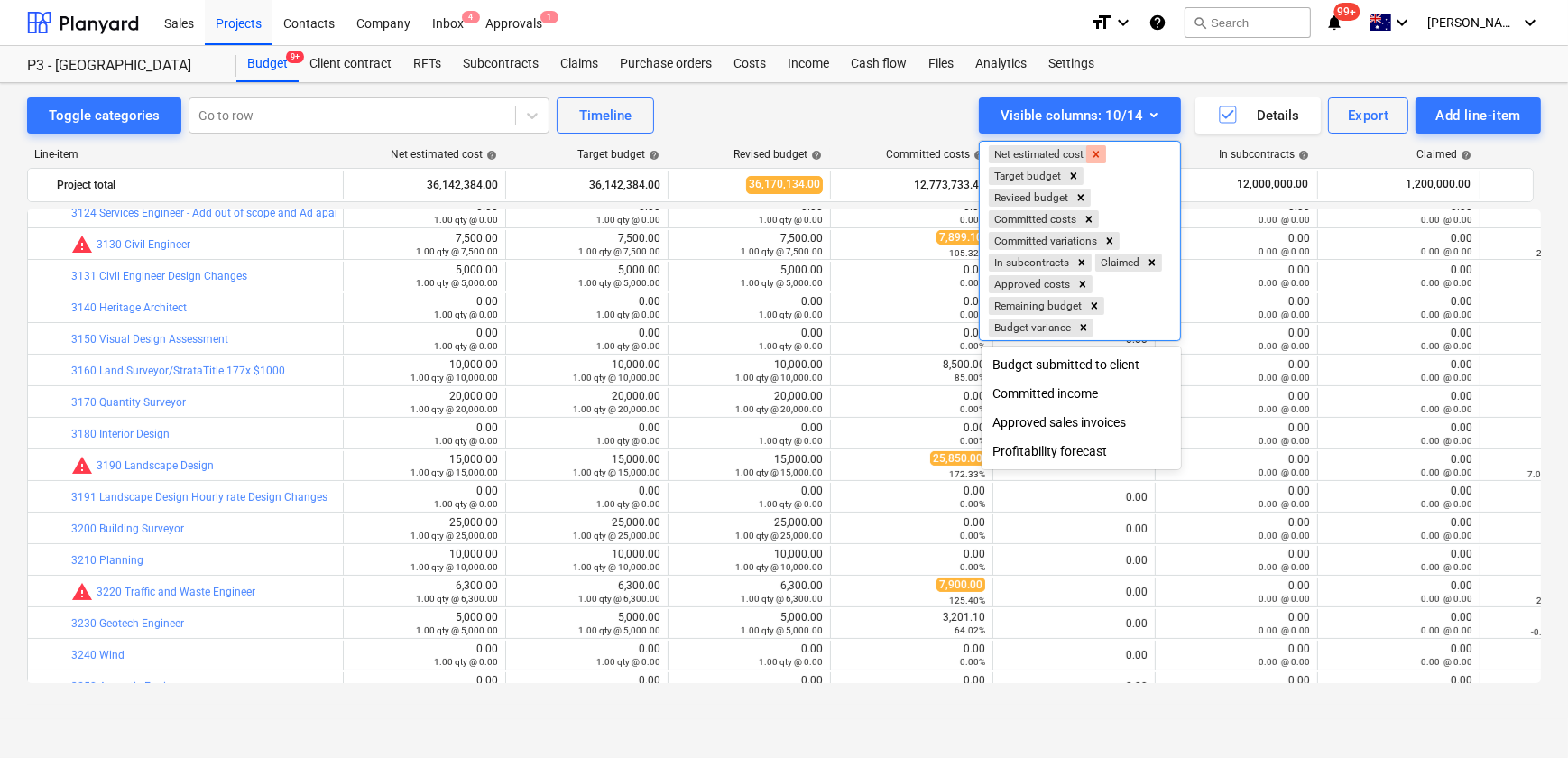
click at [1101, 153] on icon "Remove Net estimated cost" at bounding box center [1096, 155] width 13 height 13
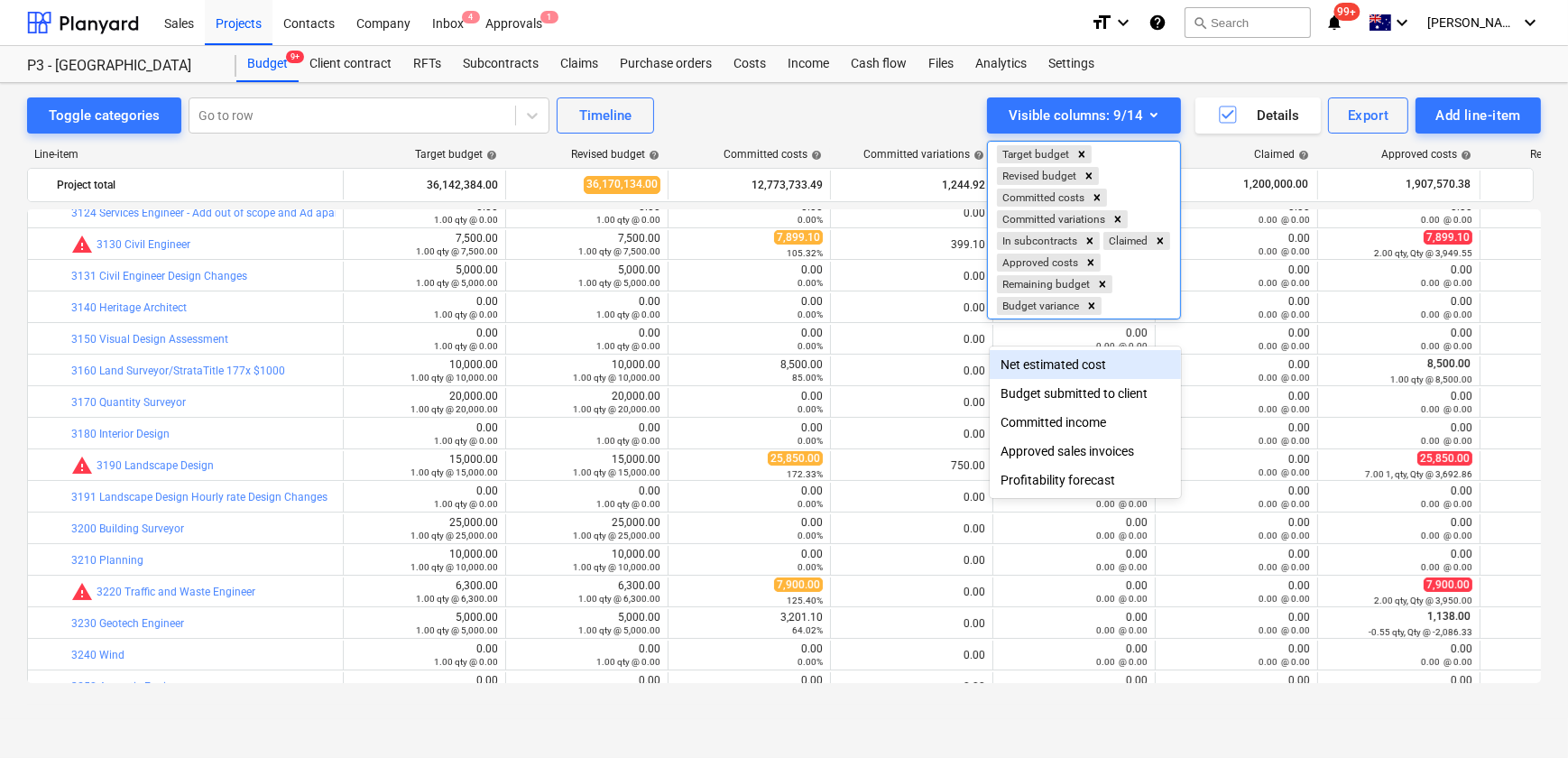
click at [888, 122] on div at bounding box center [784, 379] width 1568 height 758
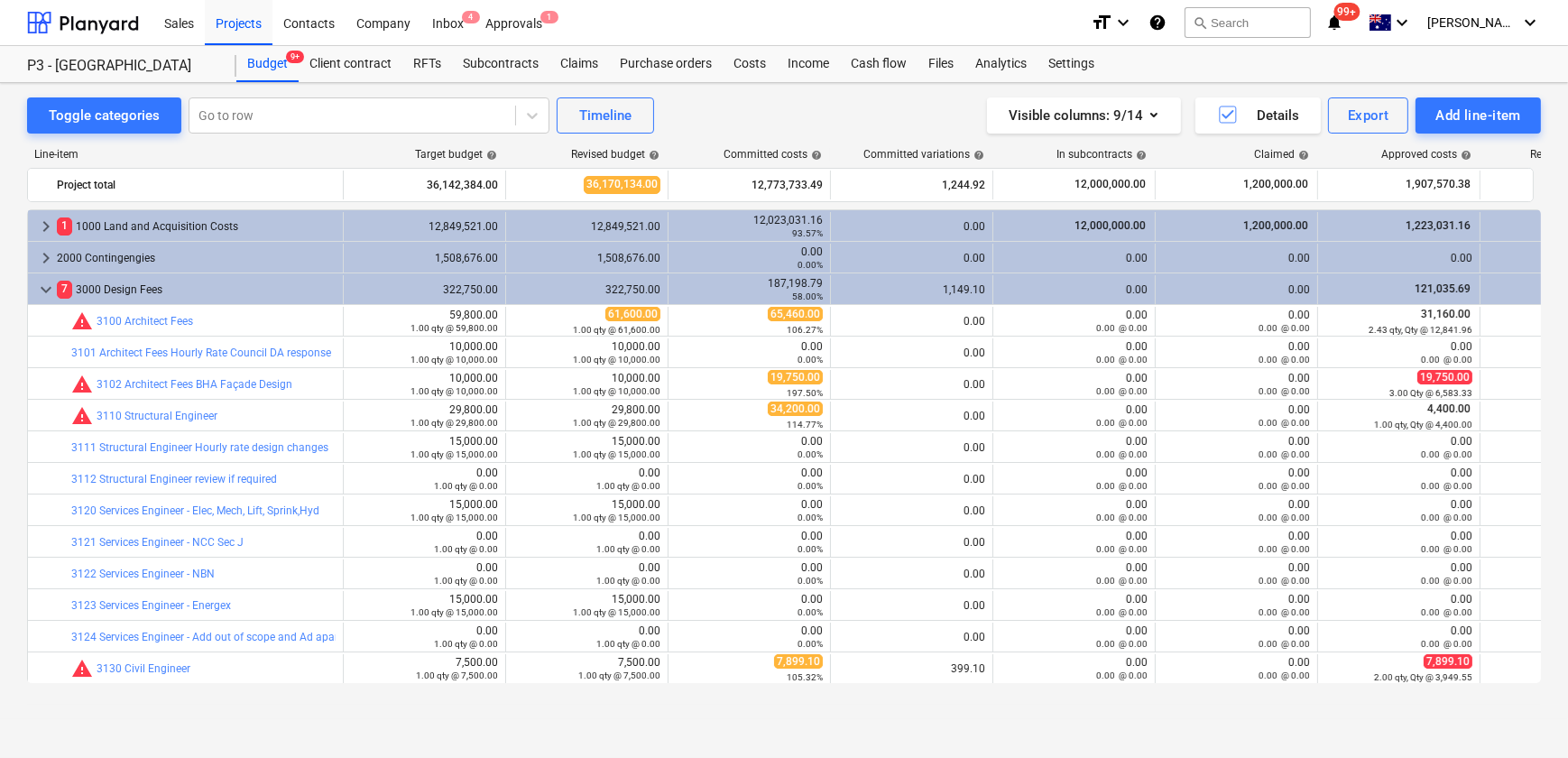
scroll to position [0, 0]
click at [1372, 118] on div "Export" at bounding box center [1368, 115] width 42 height 23
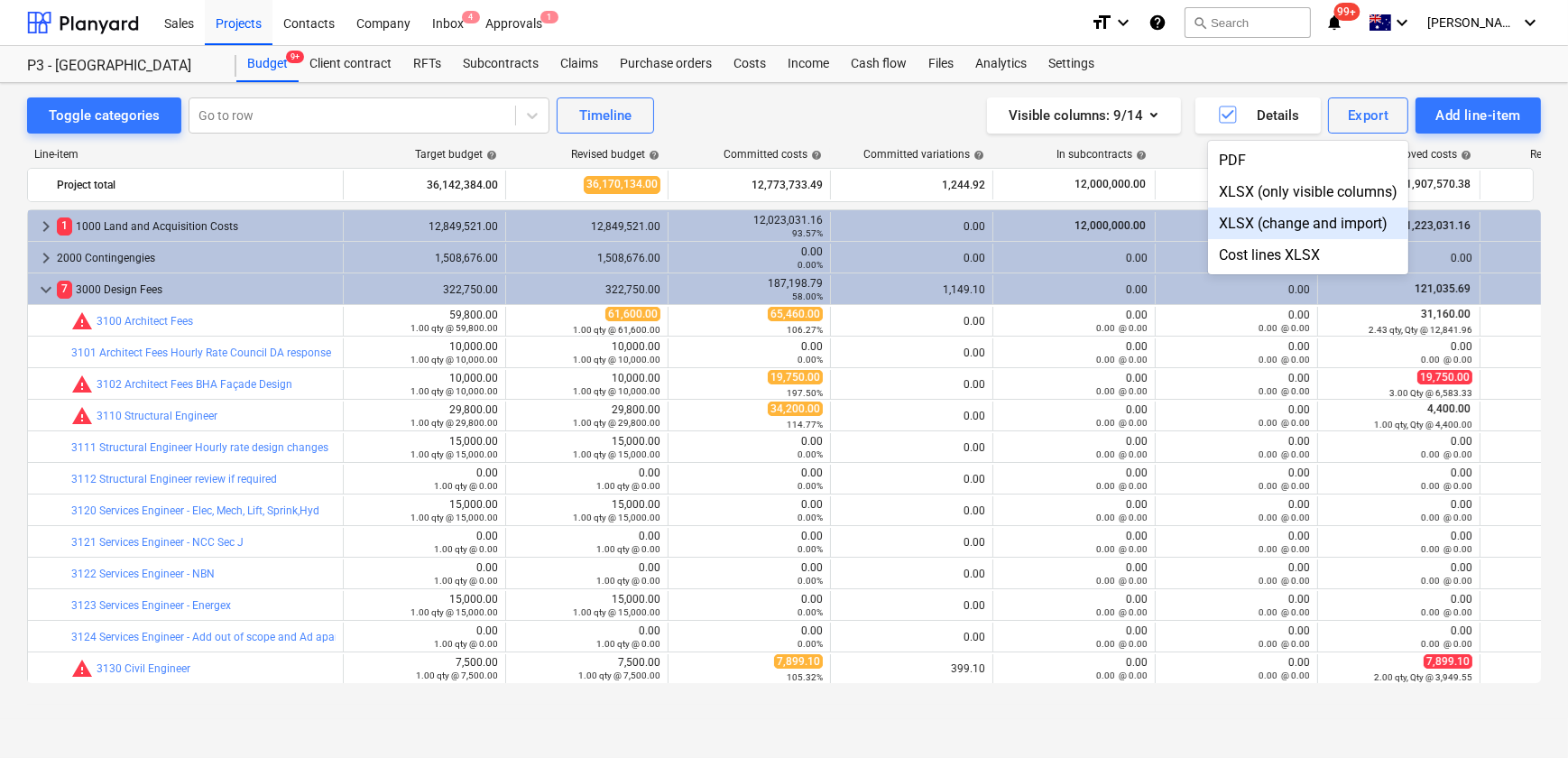
click at [1299, 230] on div "XLSX (change and import)" at bounding box center [1308, 223] width 201 height 31
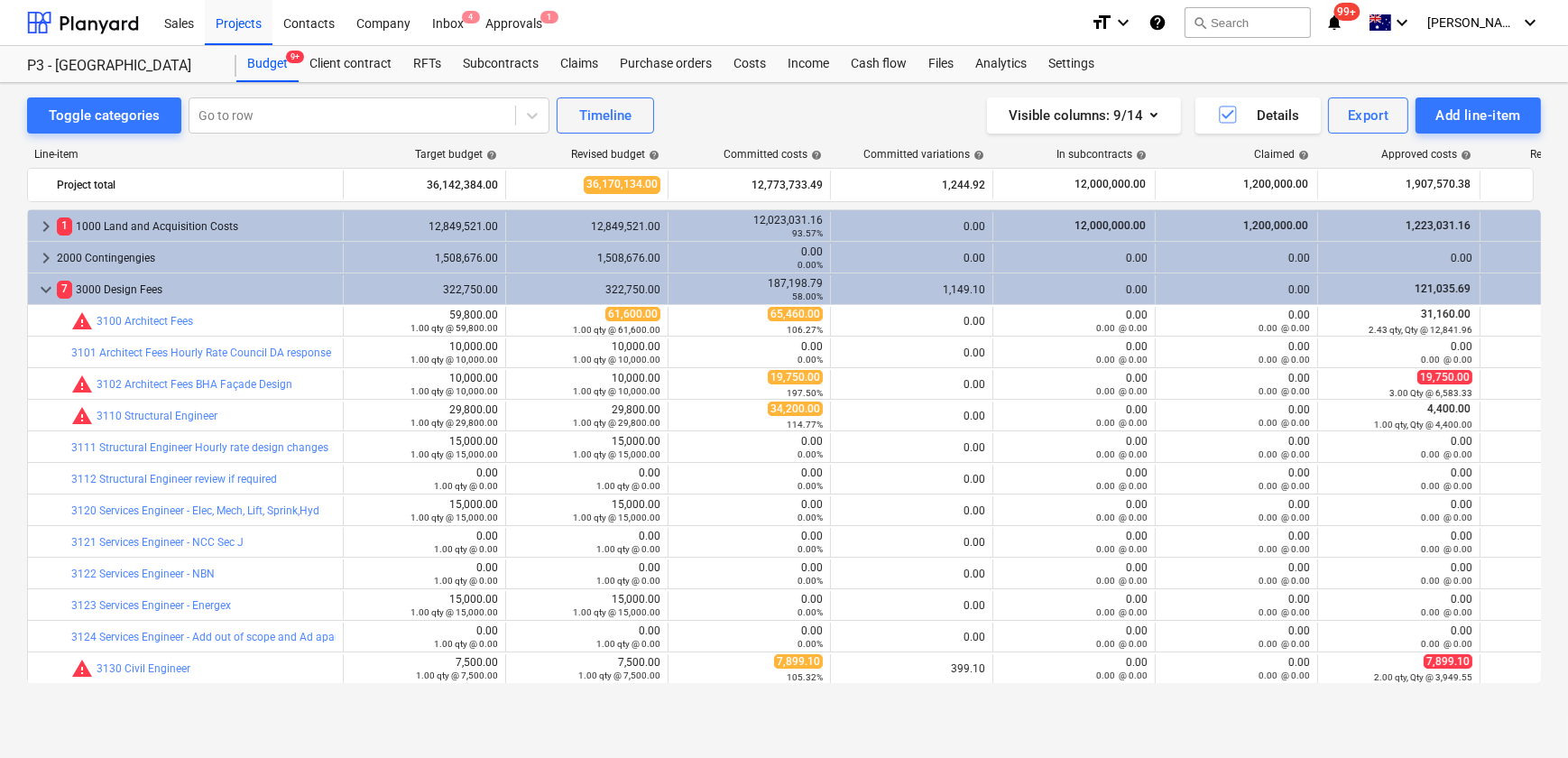
click at [874, 118] on div "Visible columns : 9/14 Details Export Add line-item" at bounding box center [1182, 115] width 717 height 36
click at [1389, 115] on div "Export" at bounding box center [1368, 115] width 42 height 23
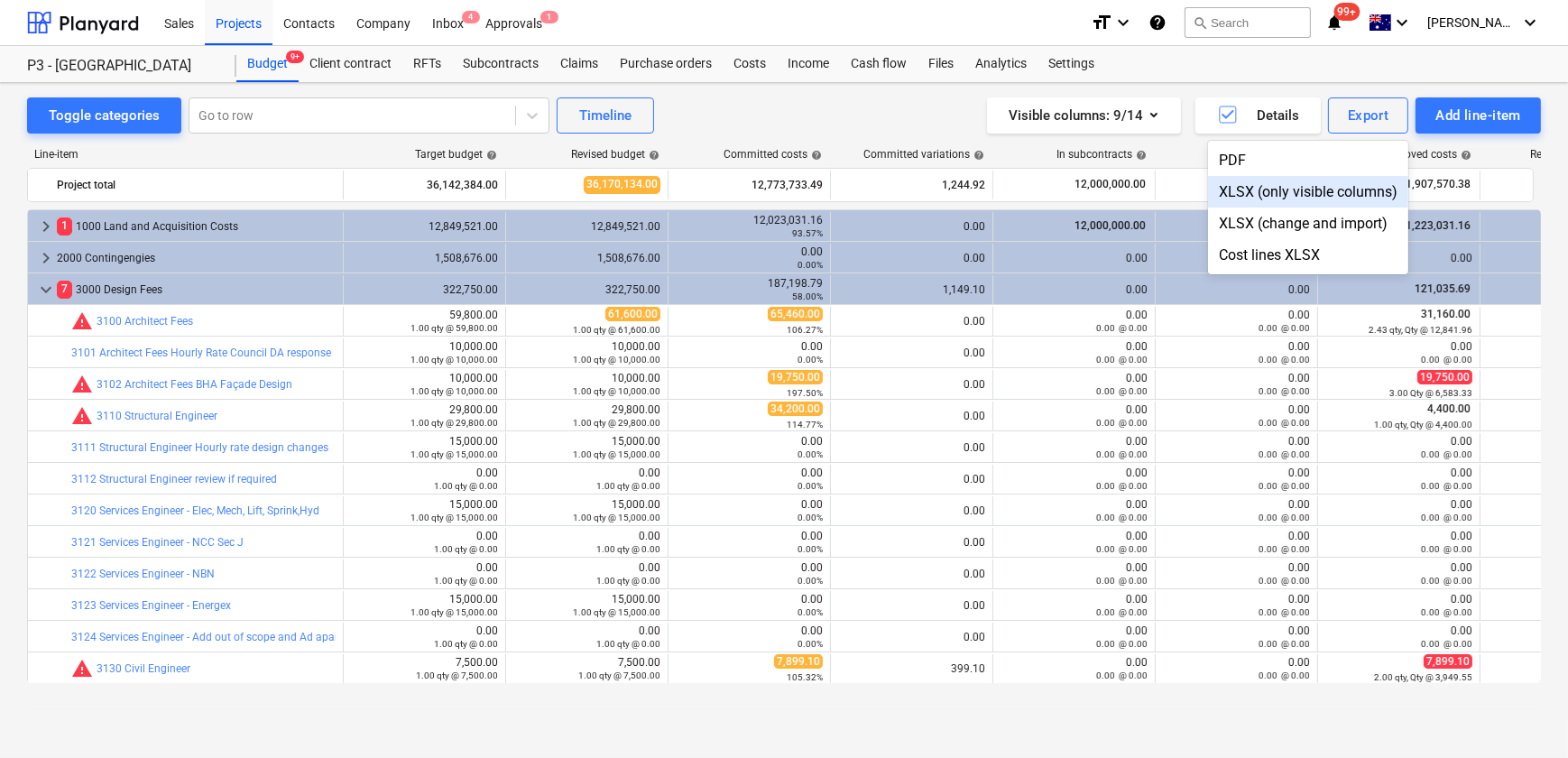
click at [1336, 203] on div "XLSX (only visible columns)" at bounding box center [1308, 192] width 201 height 31
